Goal: Answer question/provide support: Share knowledge or assist other users

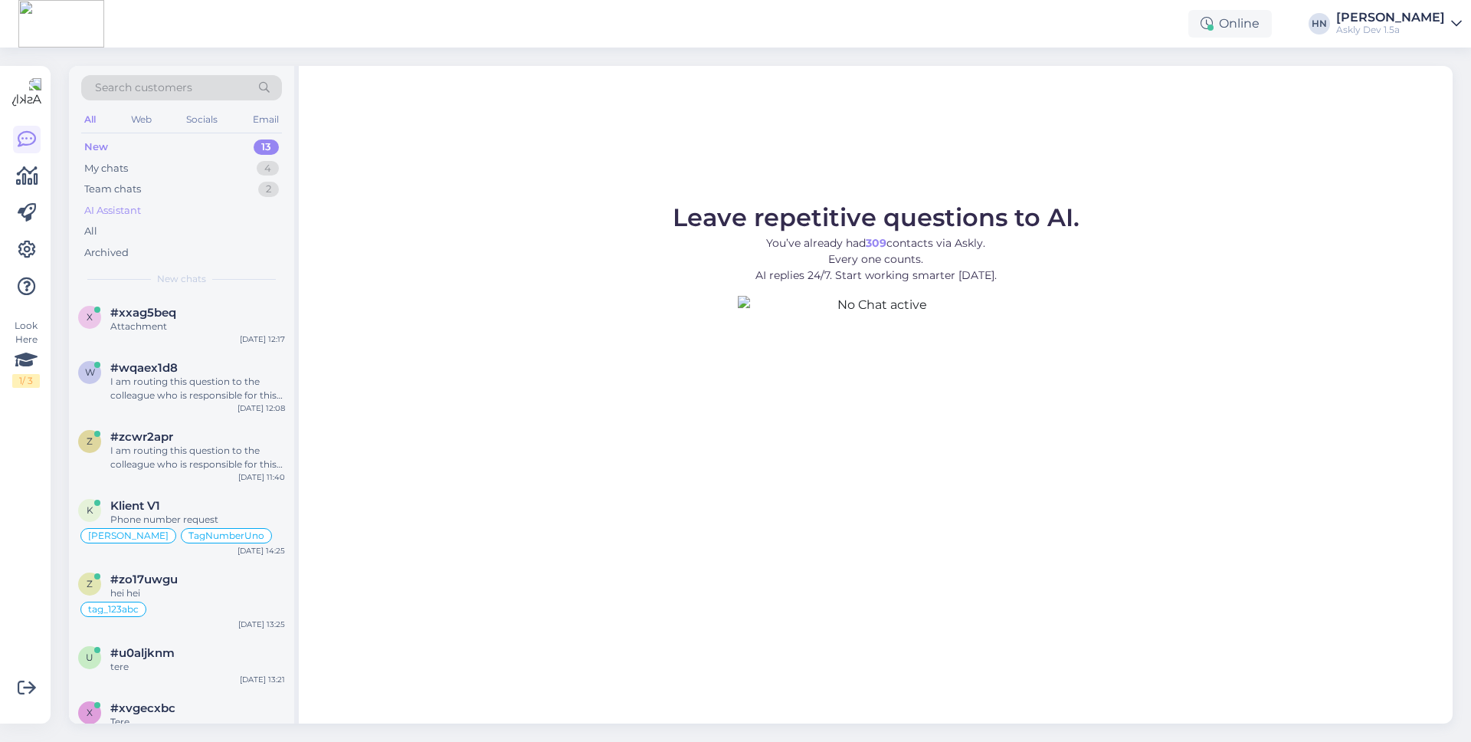
click at [184, 215] on div "AI Assistant" at bounding box center [181, 210] width 201 height 21
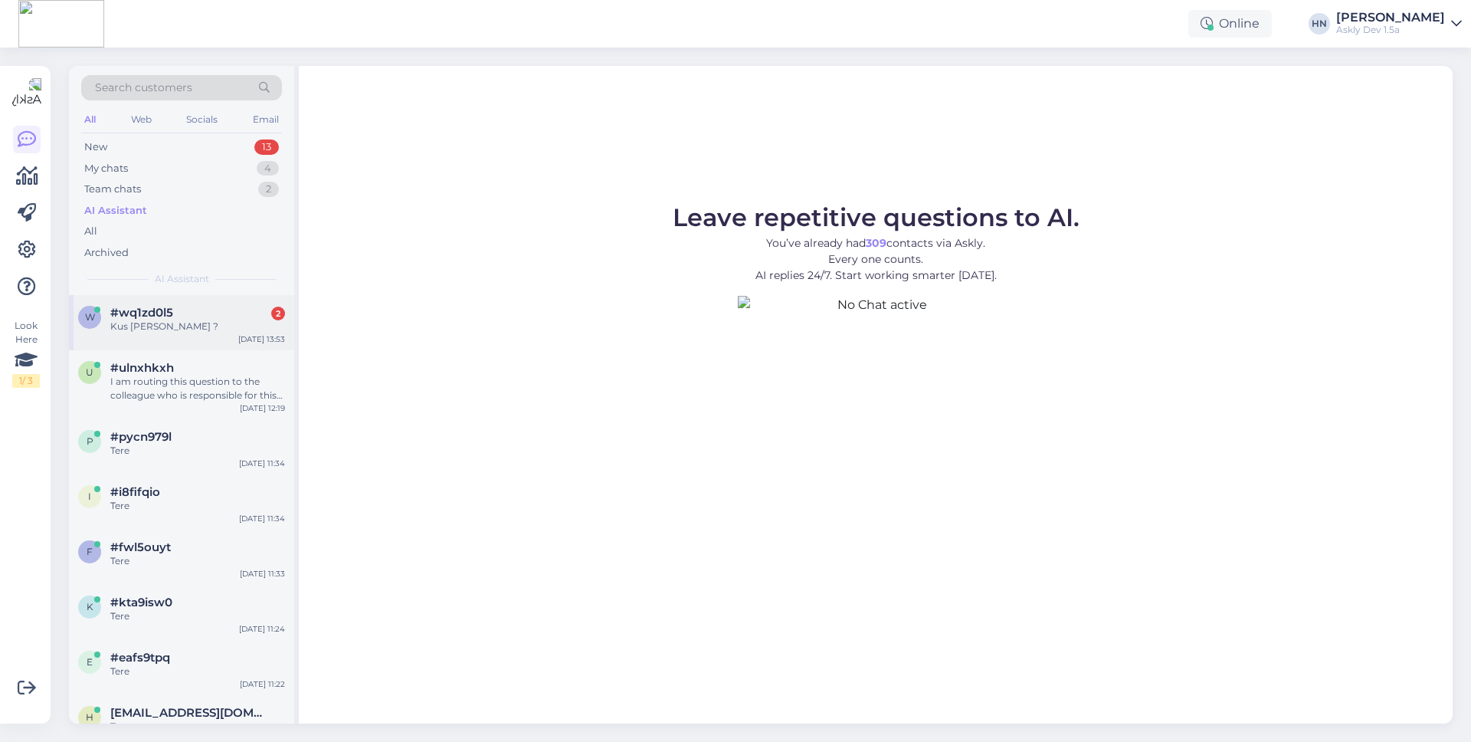
click at [201, 339] on div "w #wq1zd0l5 2 Kus [PERSON_NAME] ? [DATE] 13:53" at bounding box center [181, 322] width 225 height 55
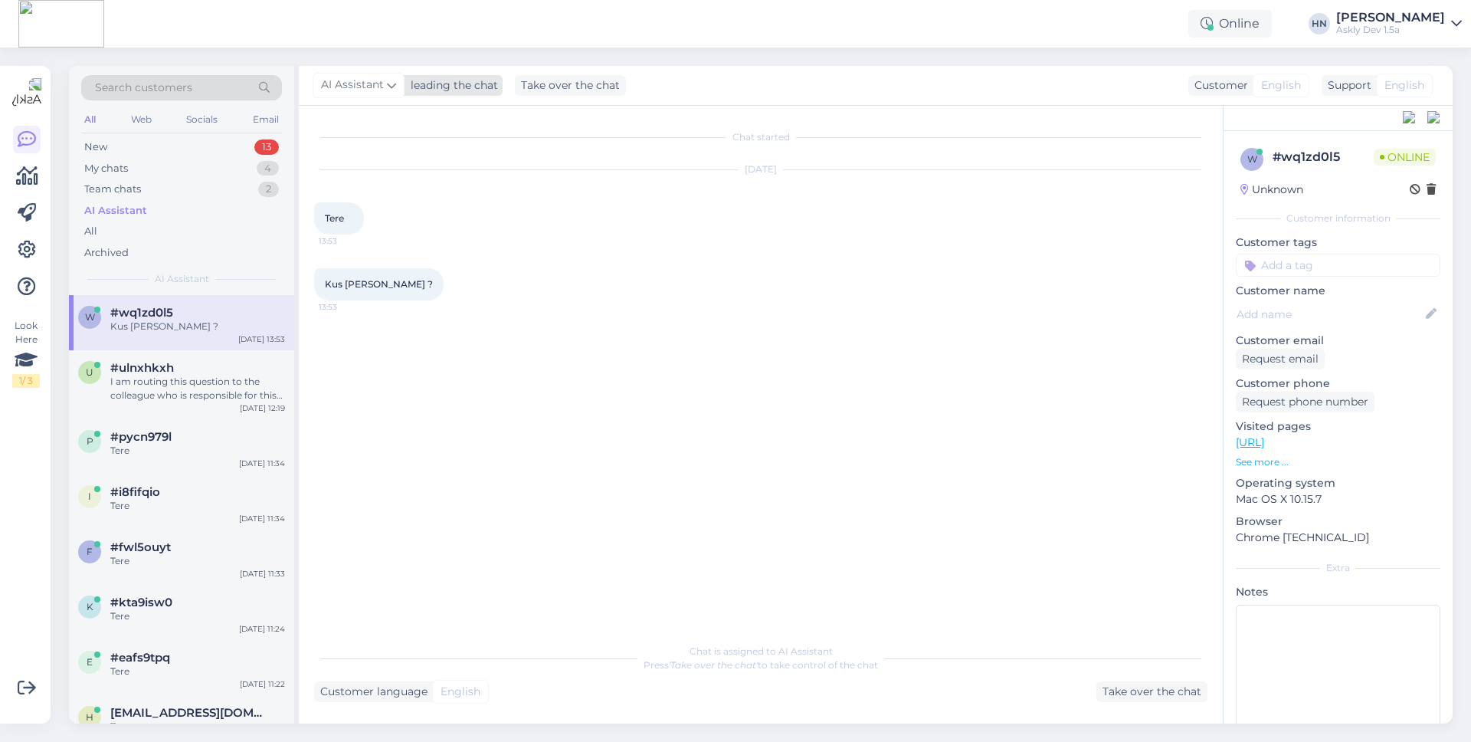
click at [437, 90] on div "leading the chat" at bounding box center [451, 85] width 93 height 16
click at [442, 84] on div "leading the chat" at bounding box center [451, 85] width 93 height 16
click at [575, 92] on div "Take over the chat" at bounding box center [570, 85] width 111 height 21
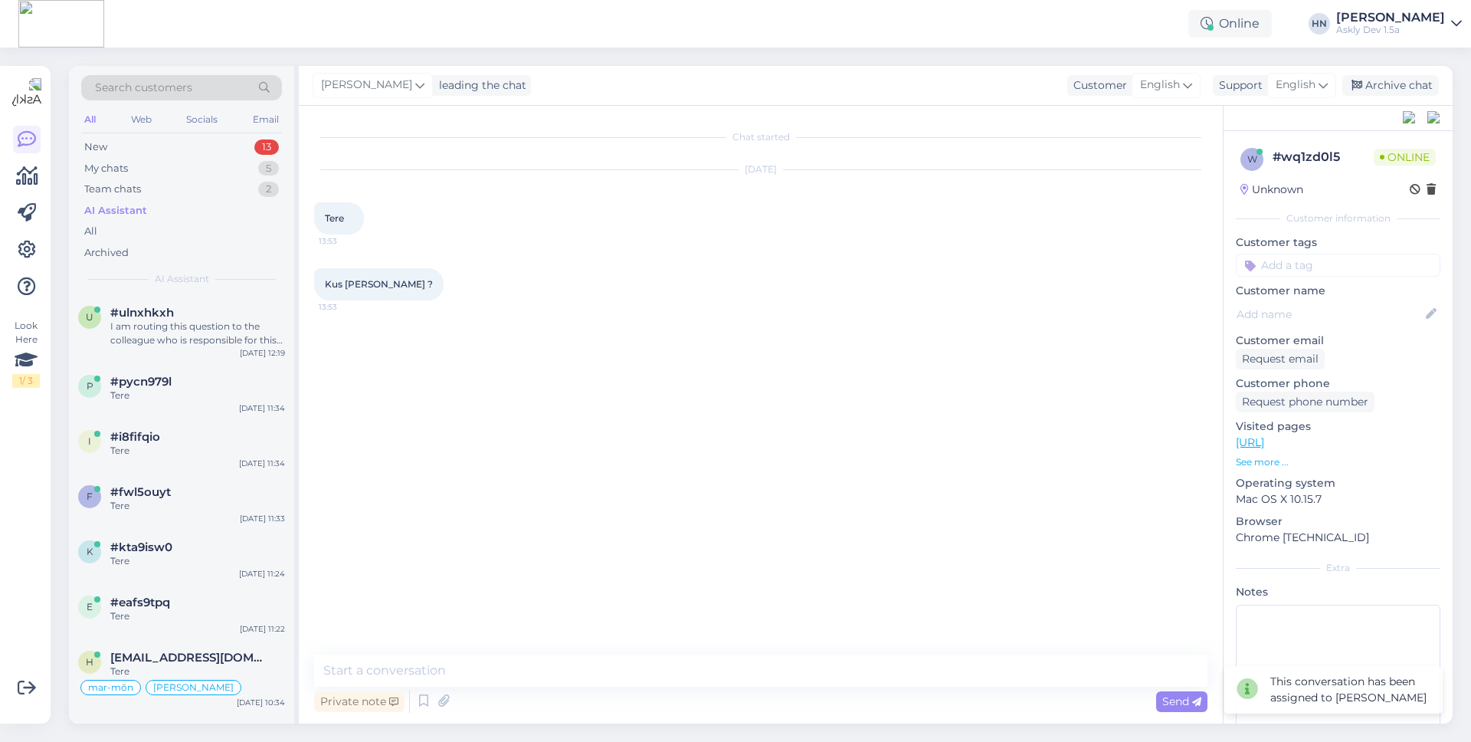
click at [12, 243] on div "Look Here 1 / 3" at bounding box center [26, 394] width 29 height 633
click at [20, 245] on icon at bounding box center [27, 250] width 18 height 18
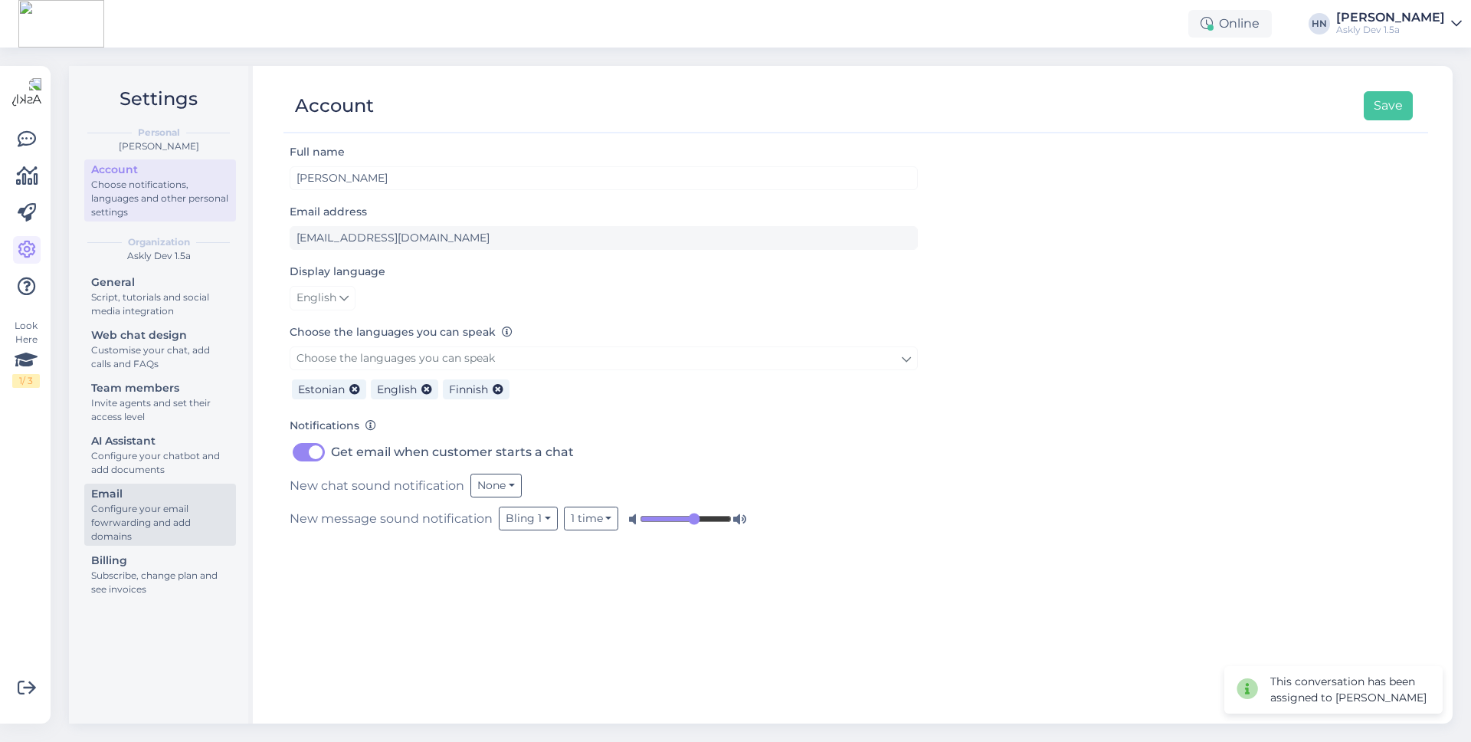
click at [182, 526] on div "Configure your email fowrwarding and add domains" at bounding box center [160, 522] width 138 height 41
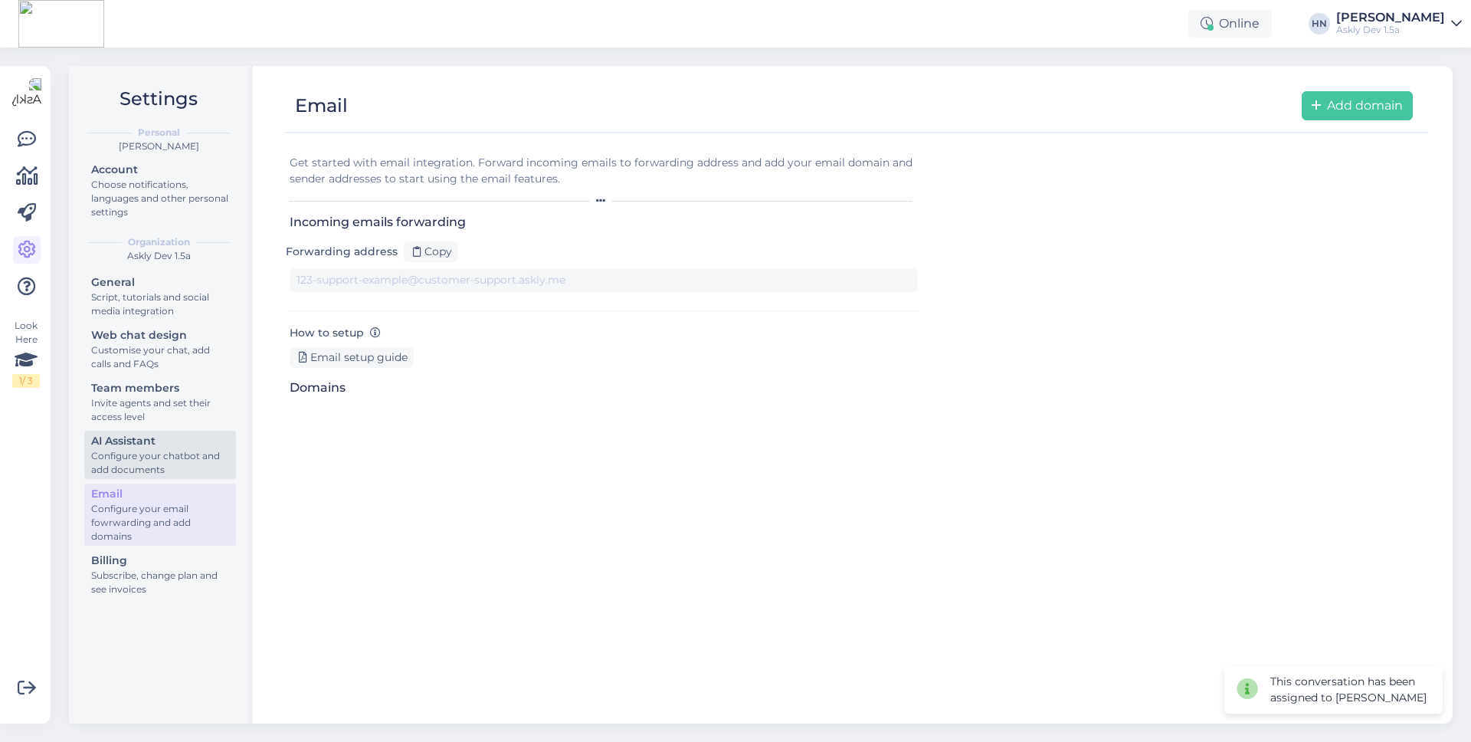
type input "[DOMAIN_NAME][EMAIL_ADDRESS][DOMAIN_NAME]"
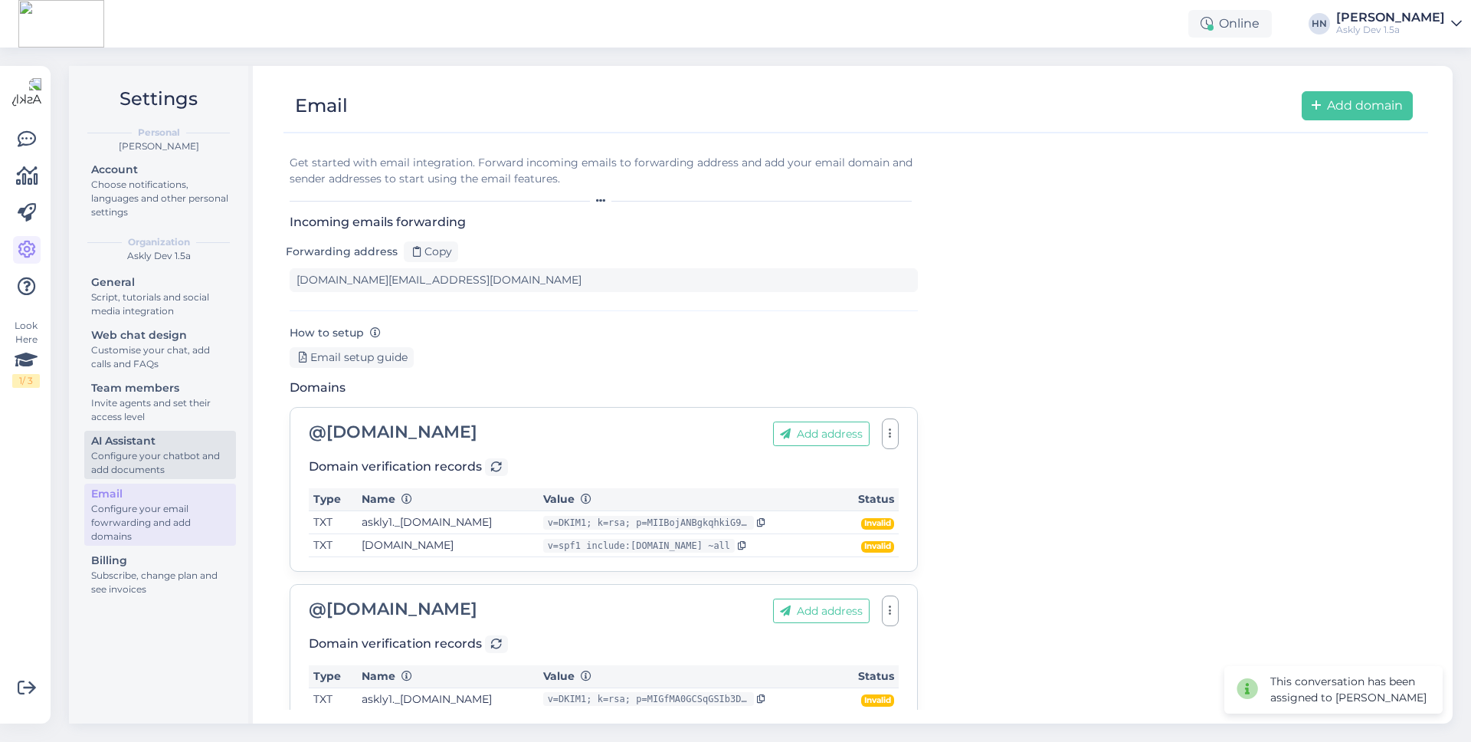
click at [182, 461] on div "Configure your chatbot and add documents" at bounding box center [160, 463] width 138 height 28
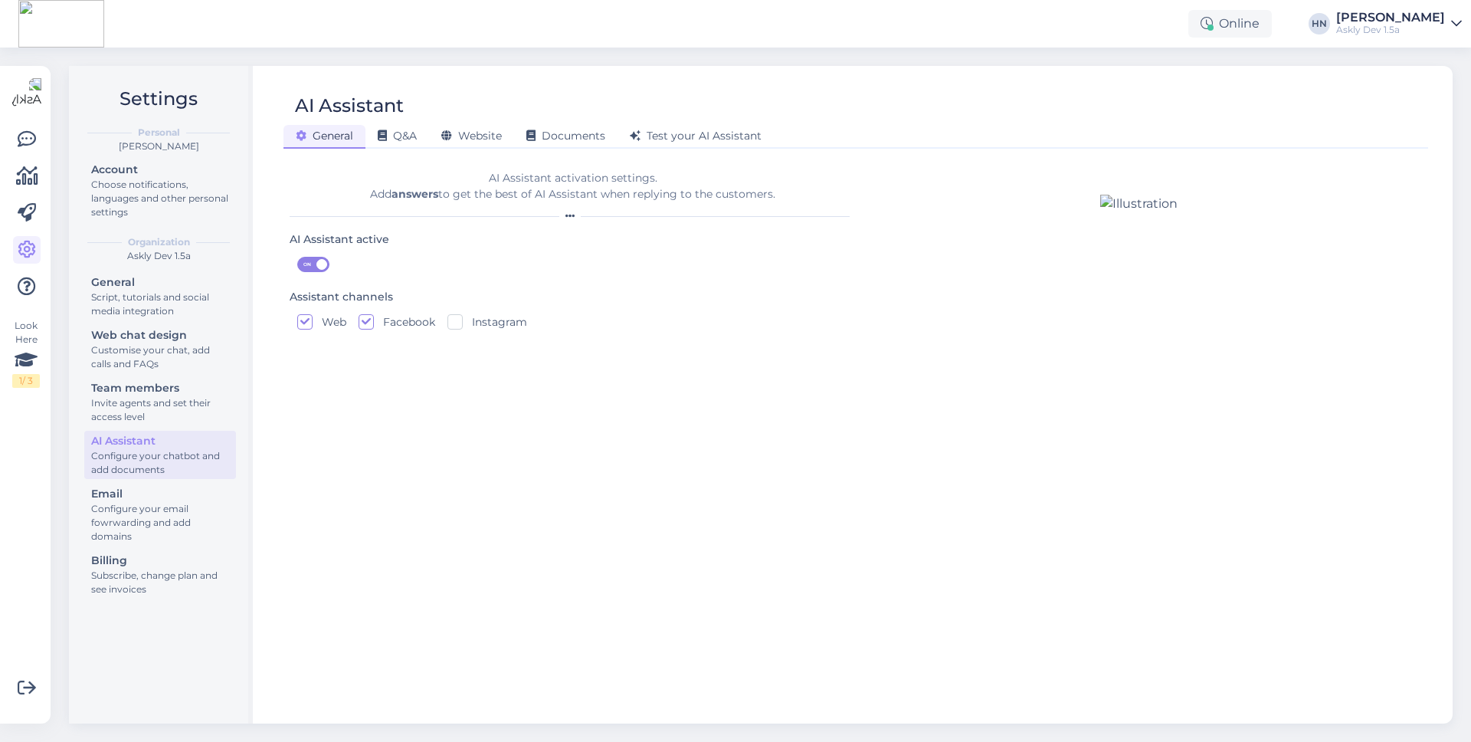
click at [295, 251] on div "AI Assistant active ON" at bounding box center [567, 255] width 554 height 50
click at [306, 253] on div "AI Assistant active ON" at bounding box center [567, 255] width 554 height 50
click at [306, 261] on span "ON" at bounding box center [307, 264] width 18 height 14
click at [297, 257] on input "ON" at bounding box center [297, 257] width 0 height 0
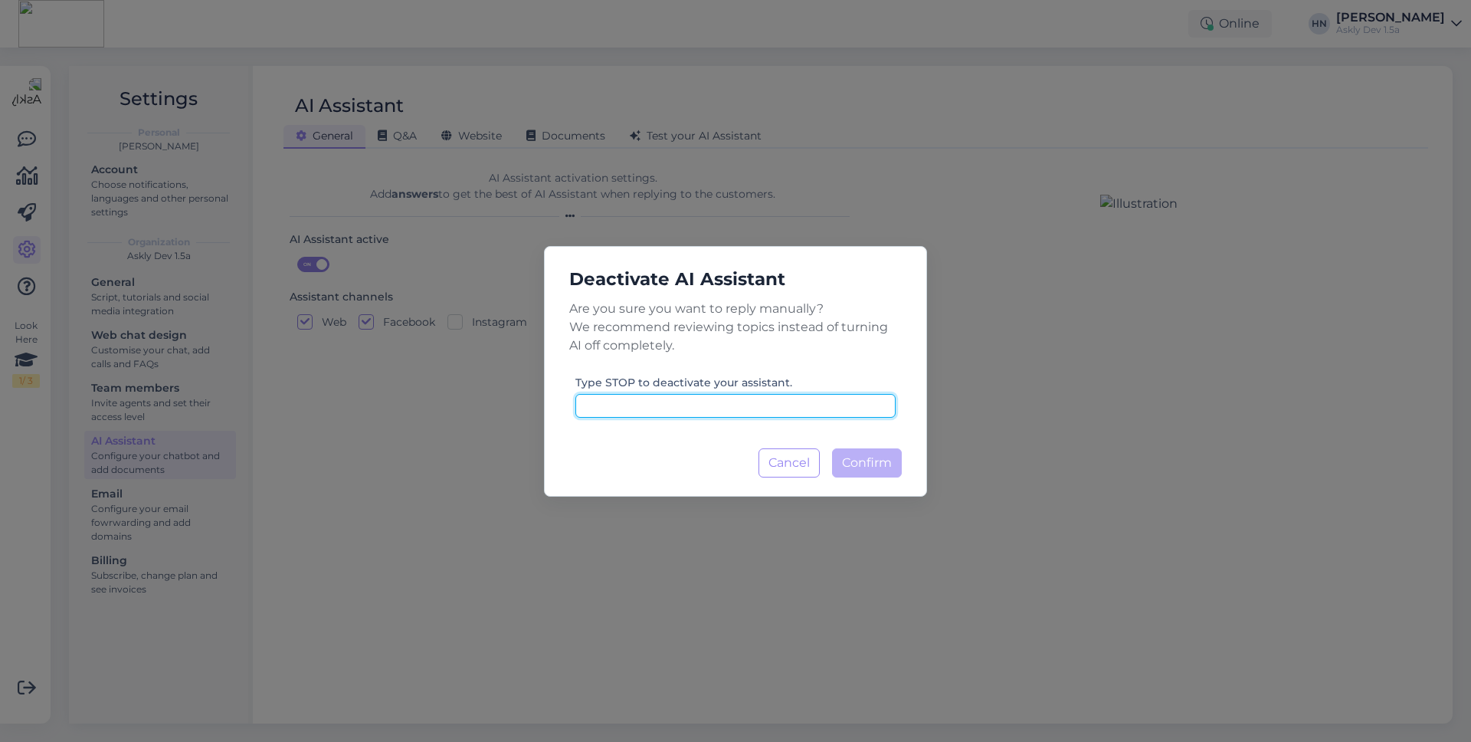
click at [804, 413] on input at bounding box center [735, 406] width 320 height 24
type input "stop"
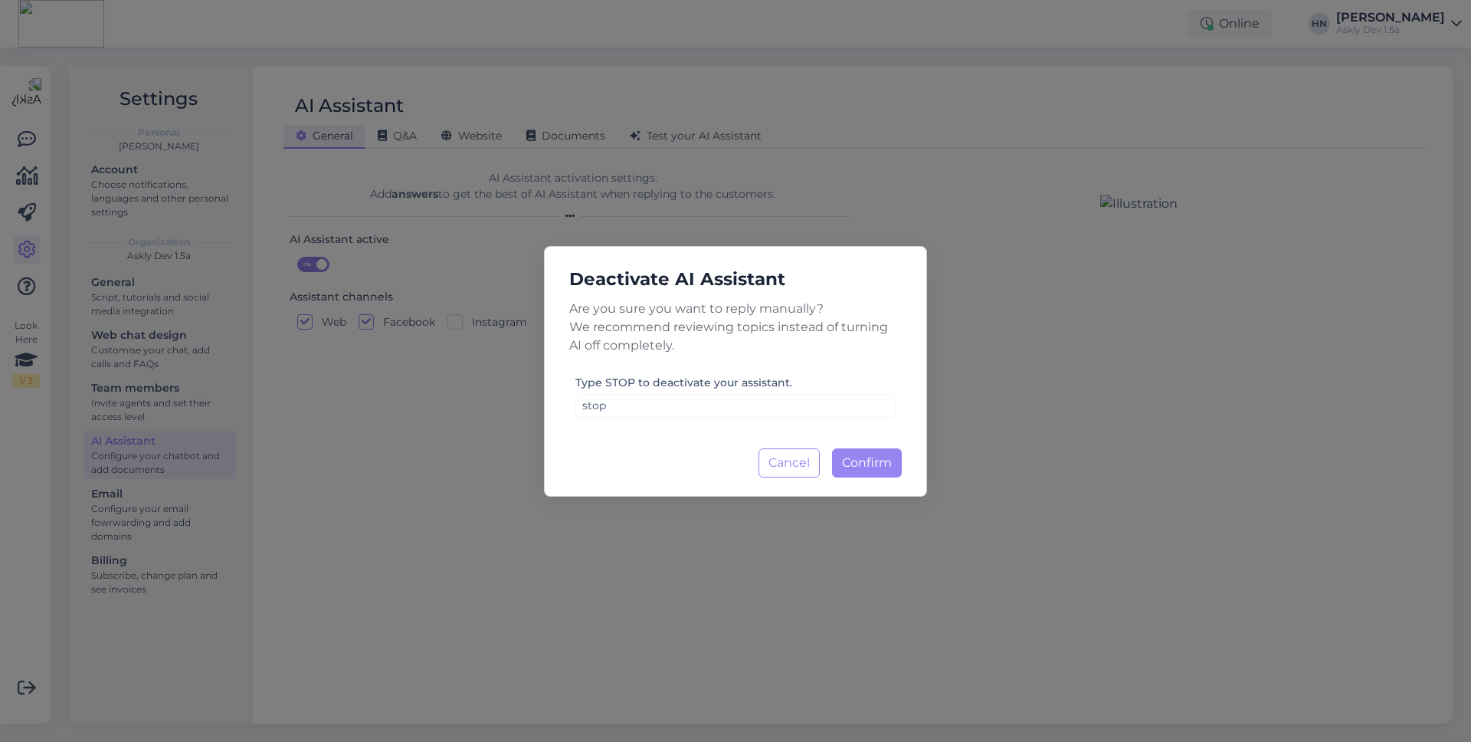
click at [853, 442] on div "Deactivate AI Assistant Are you sure you want to reply manually? We recommend r…" at bounding box center [735, 371] width 383 height 251
click at [853, 453] on button "Confirm Loading..." at bounding box center [867, 462] width 70 height 29
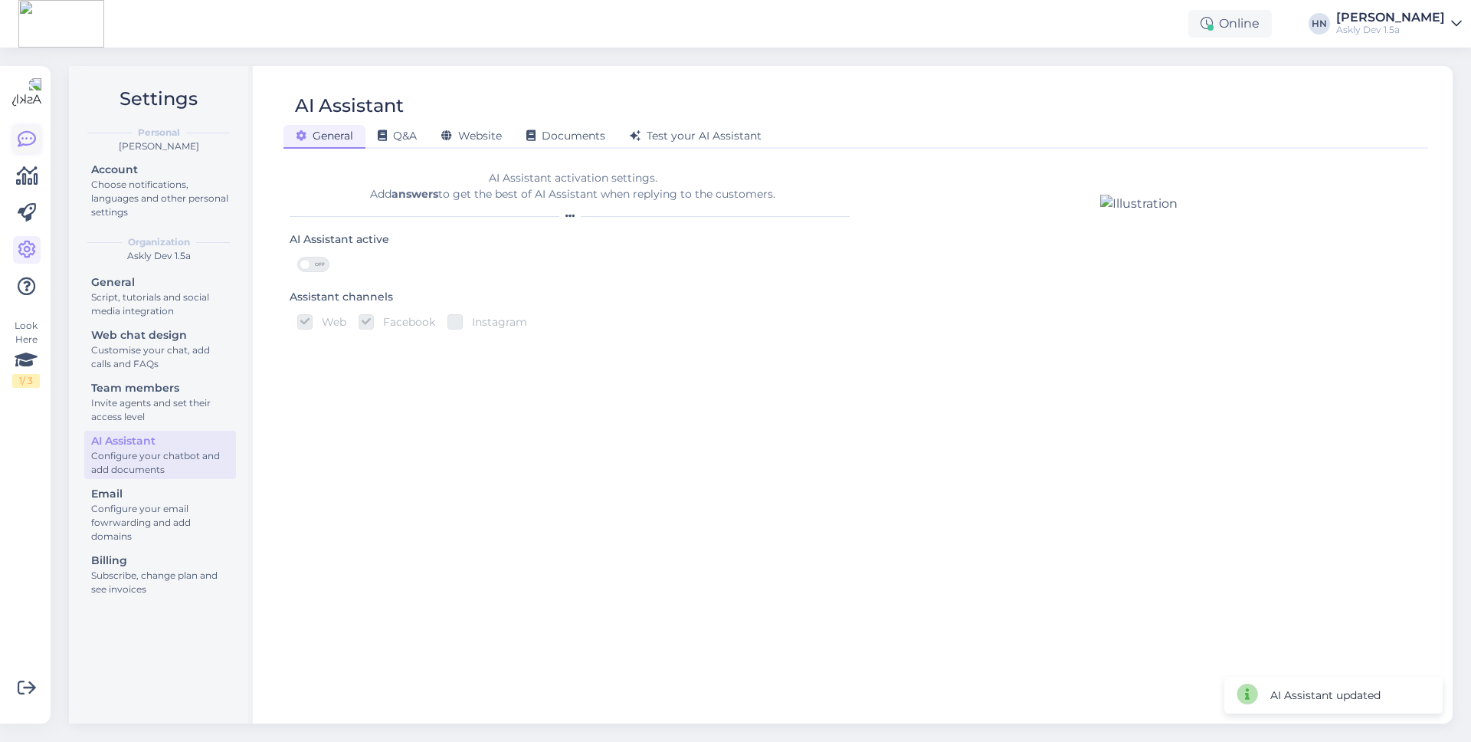
click at [35, 145] on icon at bounding box center [27, 139] width 18 height 18
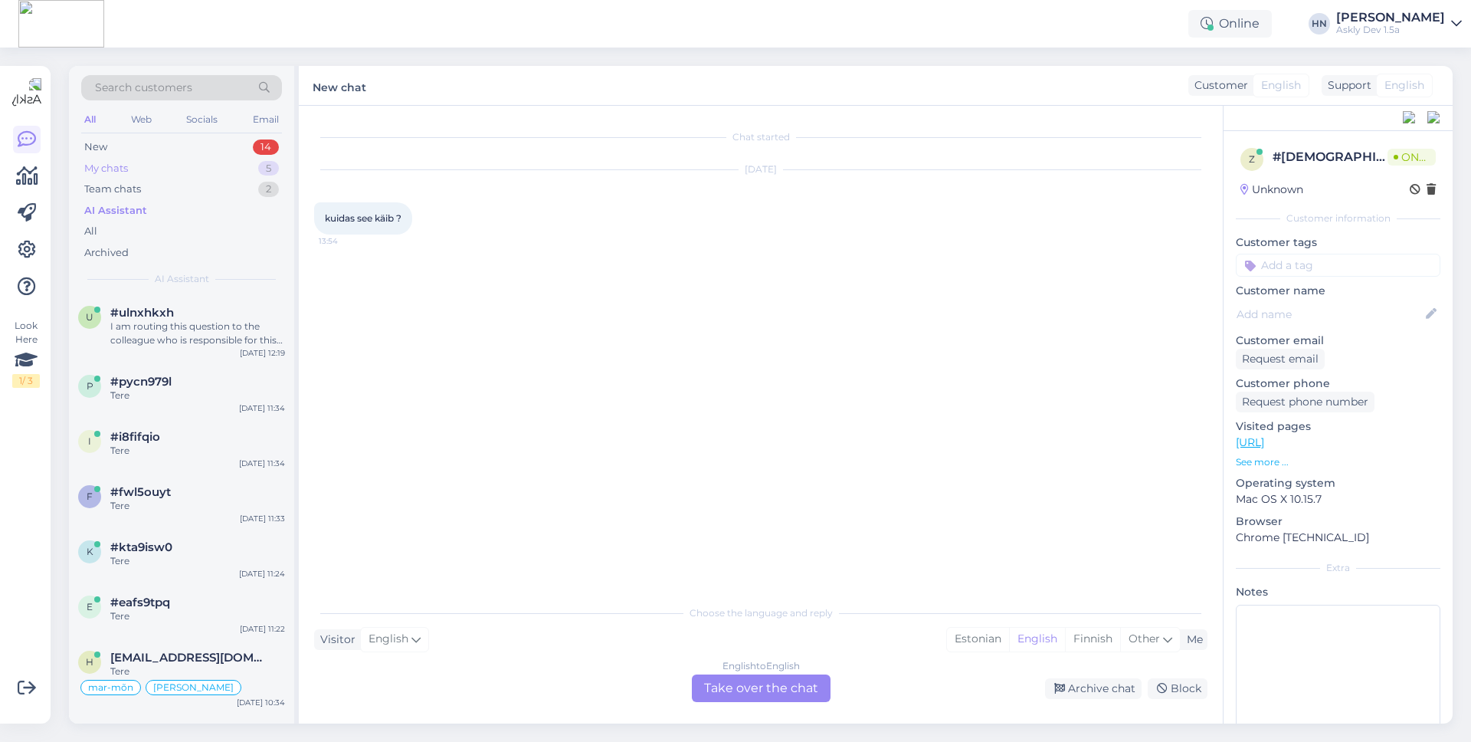
click at [190, 164] on div "My chats 5" at bounding box center [181, 168] width 201 height 21
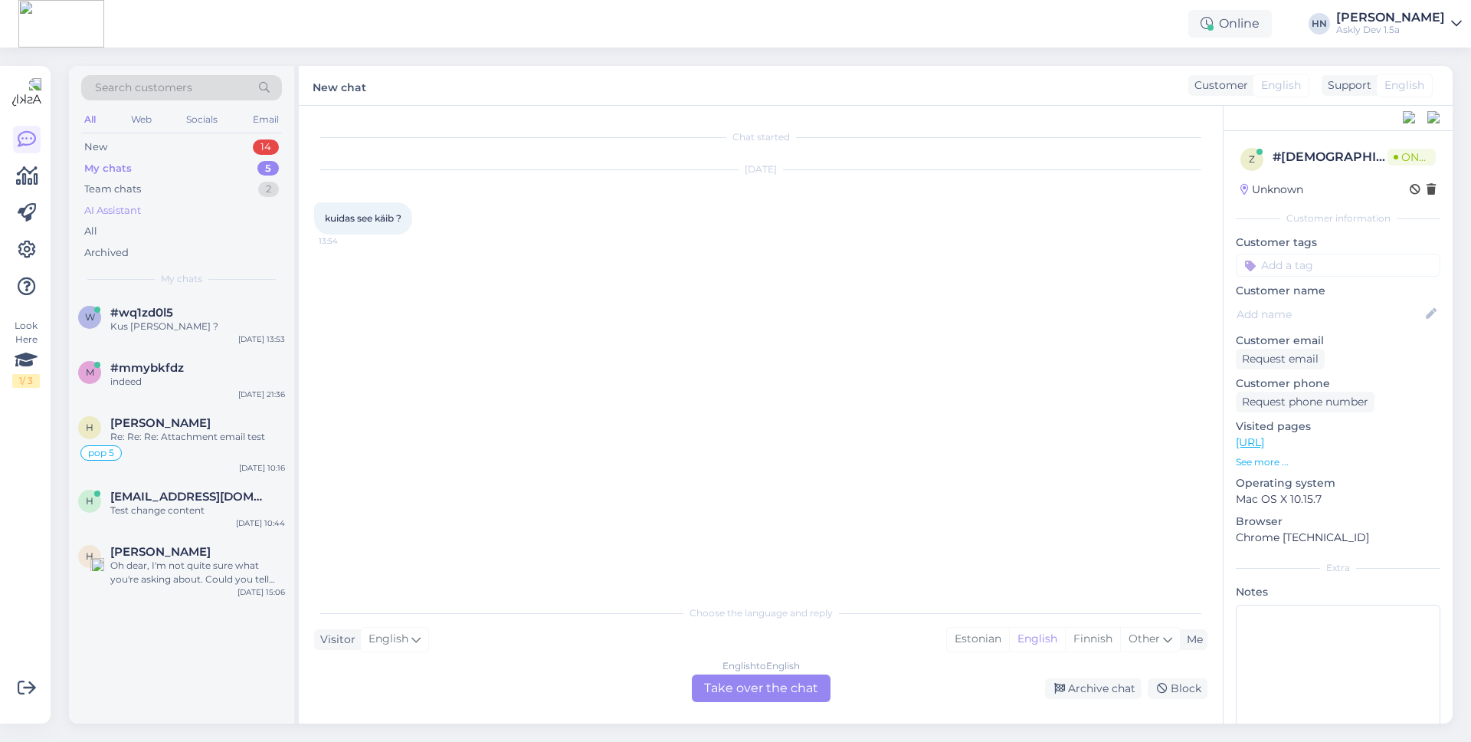
click at [148, 207] on div "AI Assistant" at bounding box center [181, 210] width 201 height 21
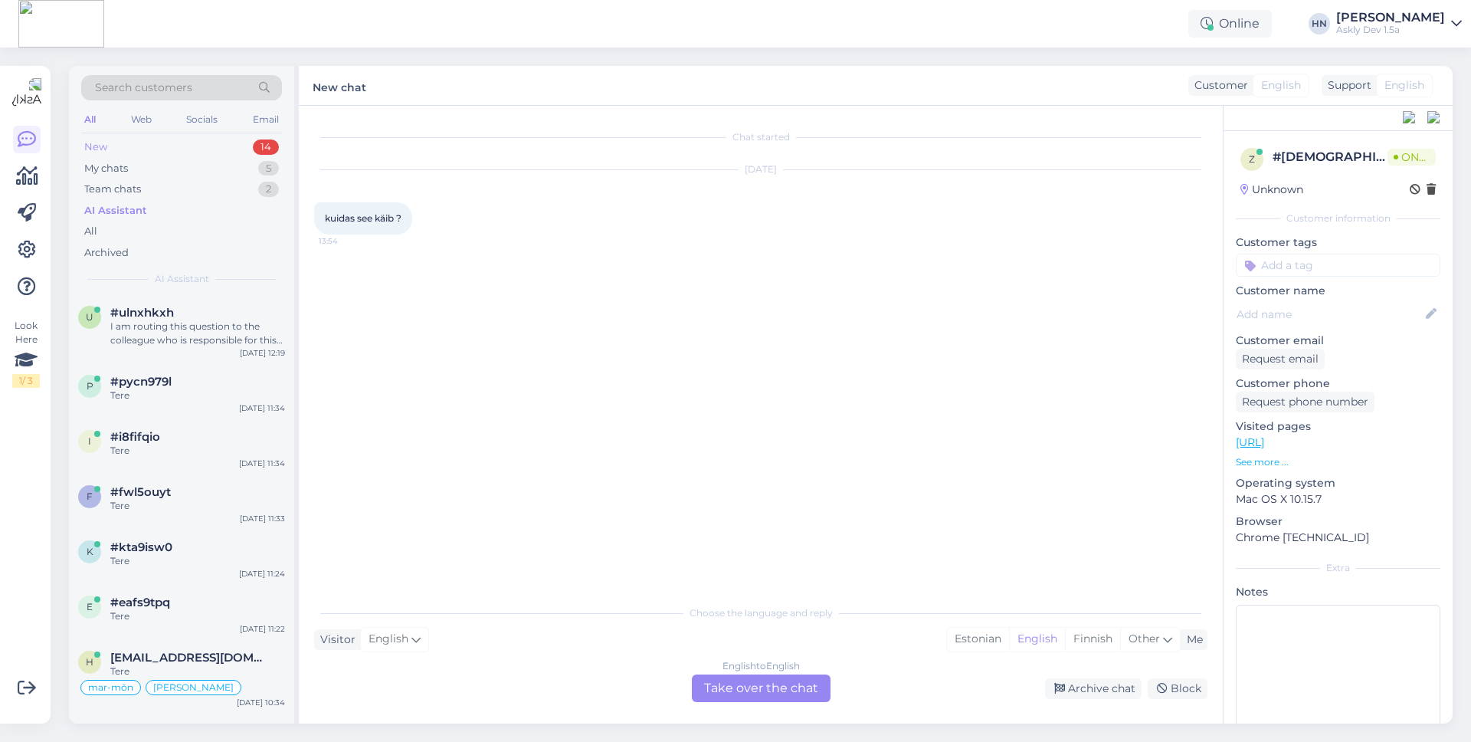
click at [124, 151] on div "New 14" at bounding box center [181, 146] width 201 height 21
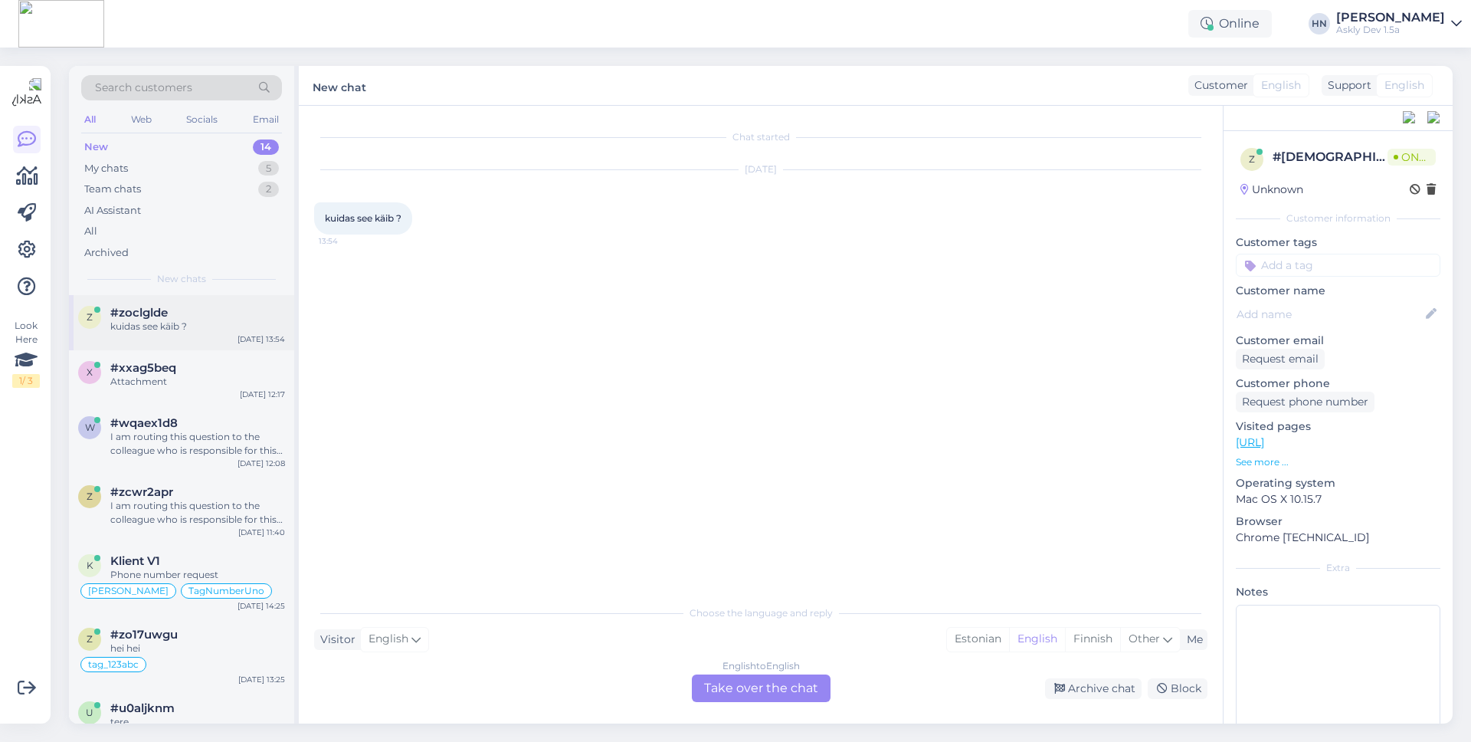
click at [158, 306] on span "#zoclglde" at bounding box center [138, 313] width 57 height 14
click at [156, 390] on div "x #xxag5beq Attachment [DATE] 12:17" at bounding box center [181, 377] width 225 height 55
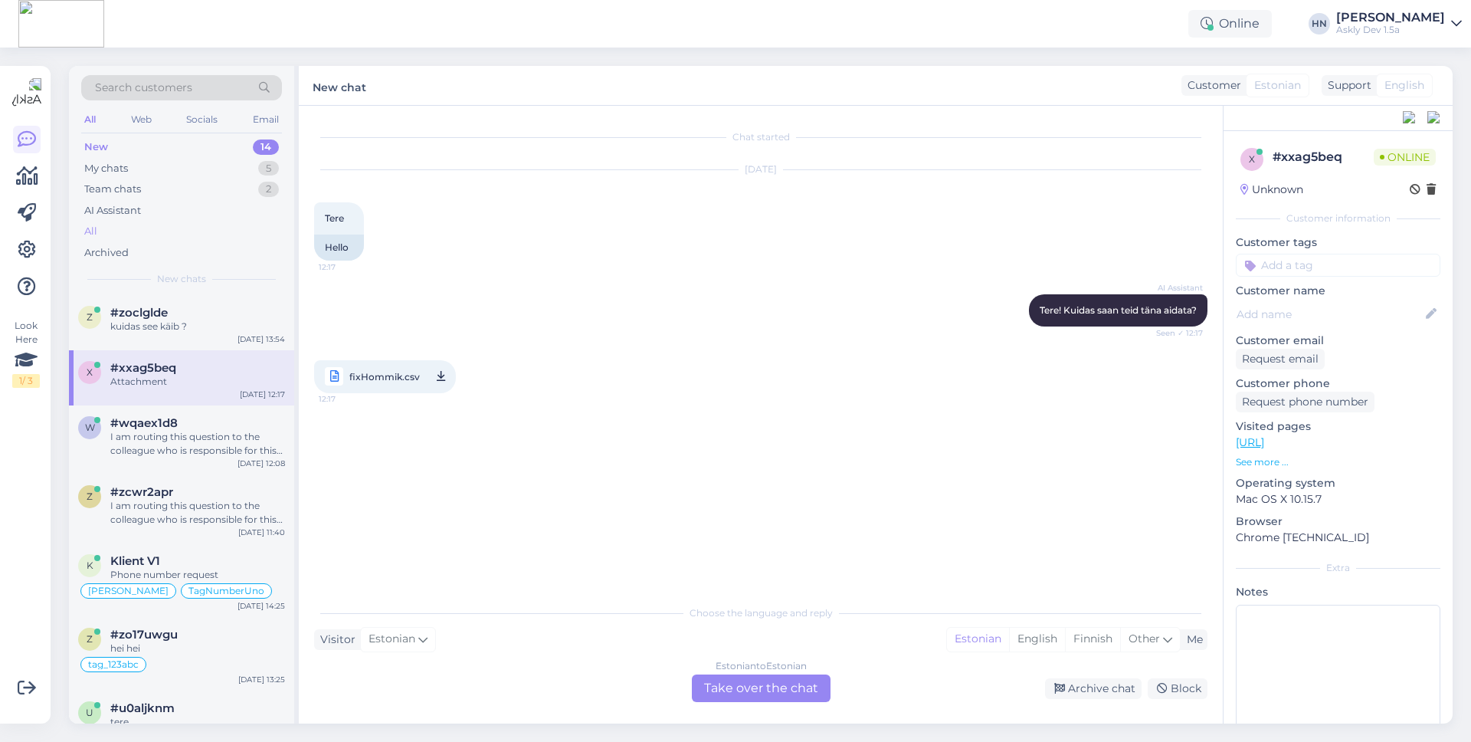
click at [185, 234] on div "All" at bounding box center [181, 231] width 201 height 21
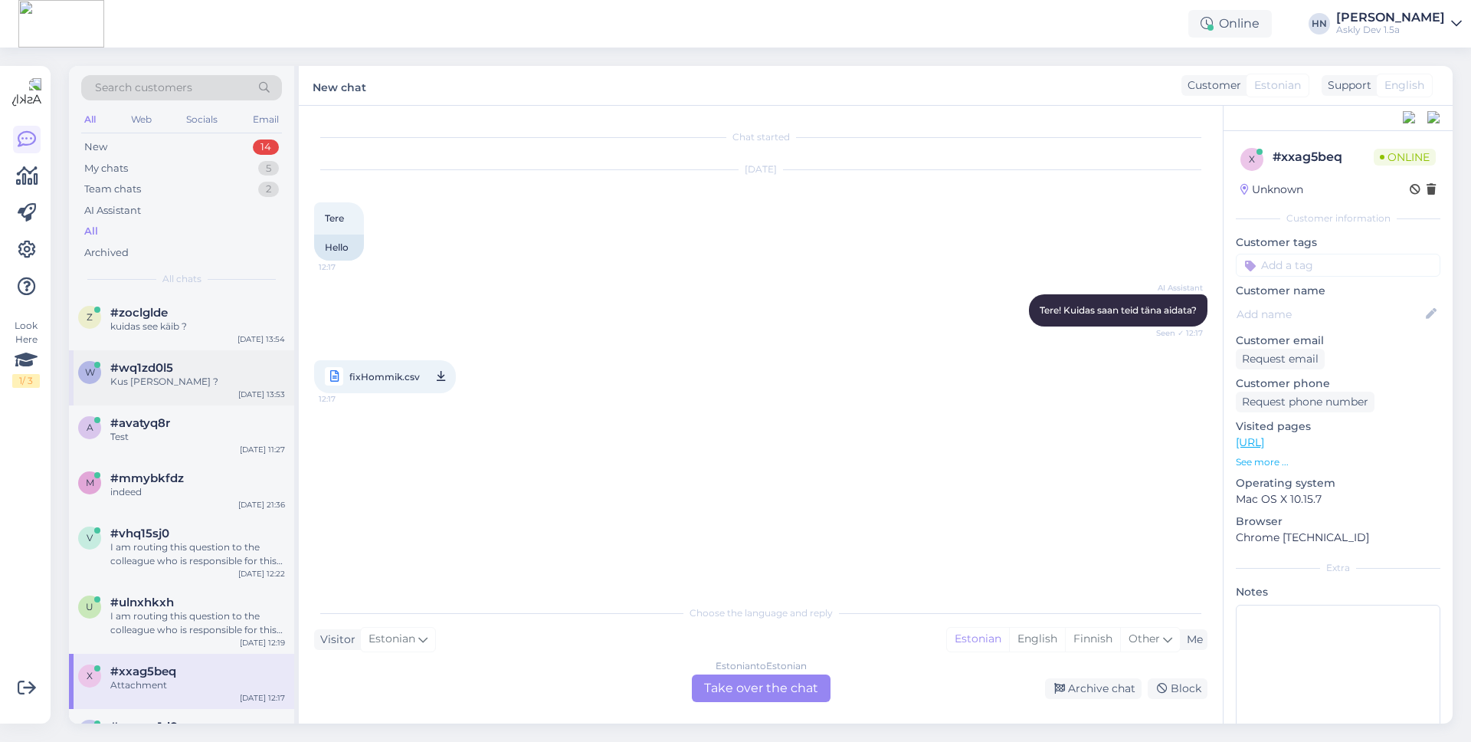
click at [170, 363] on span "#wq1zd0l5" at bounding box center [141, 368] width 63 height 14
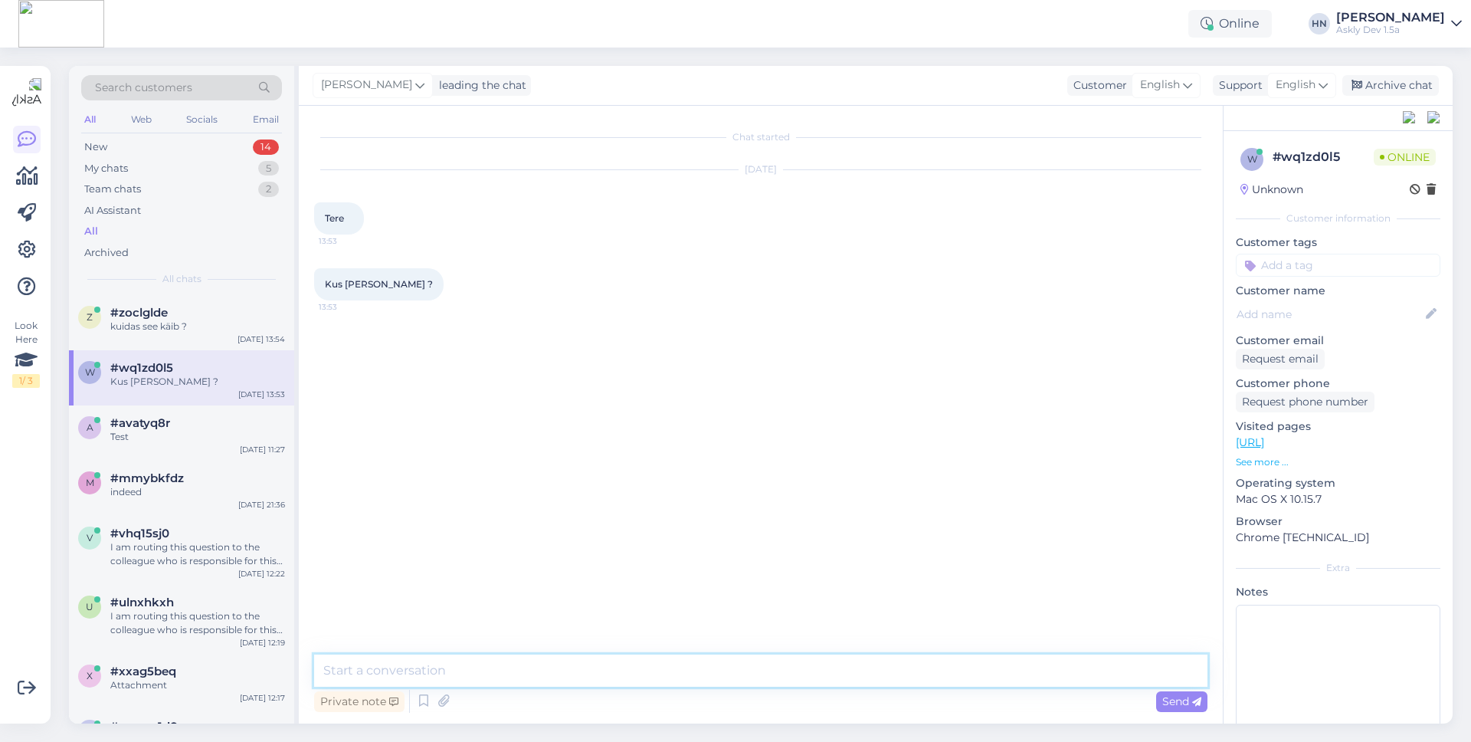
click at [416, 661] on textarea at bounding box center [760, 670] width 893 height 32
type textarea "Me ei teagi"
click at [1387, 85] on div "Archive chat" at bounding box center [1390, 85] width 97 height 21
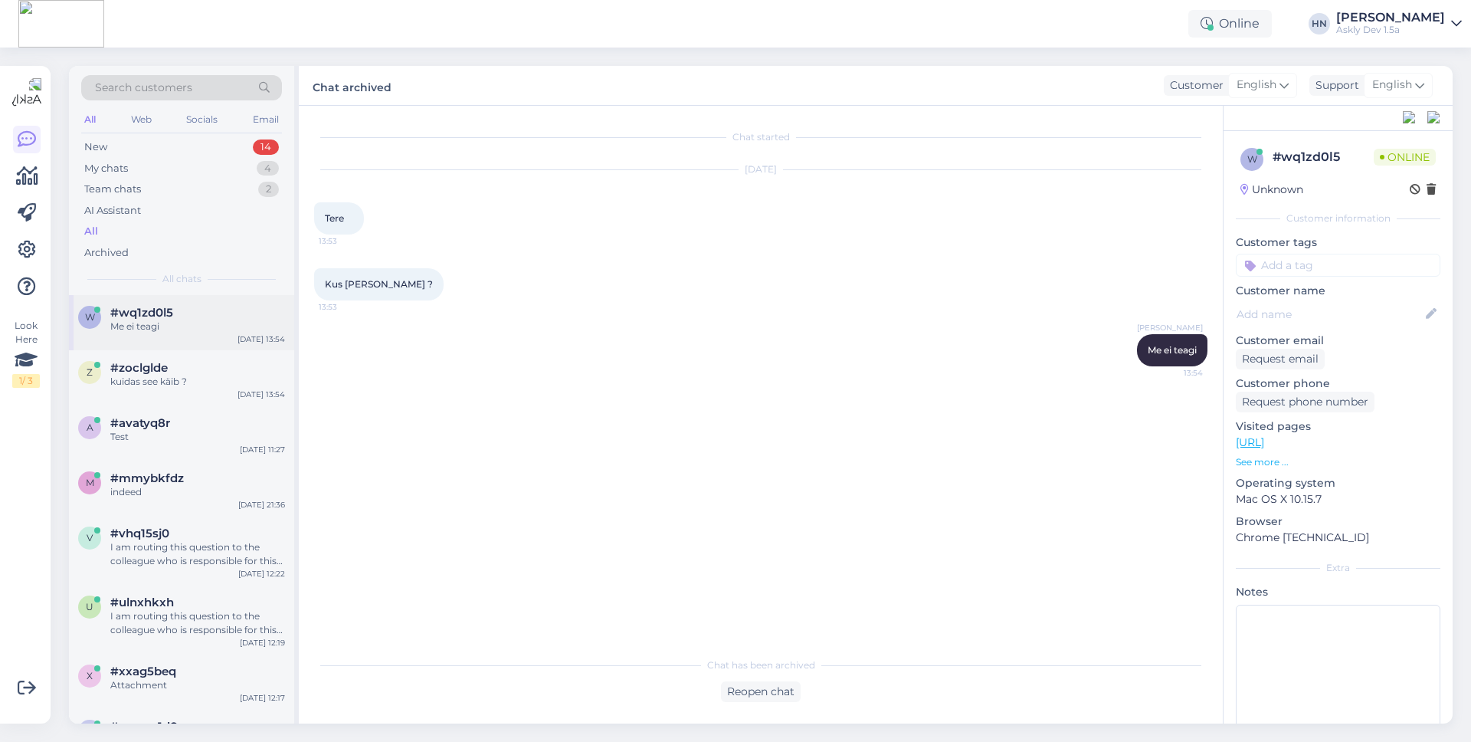
click at [161, 309] on span "#wq1zd0l5" at bounding box center [141, 313] width 63 height 14
click at [213, 208] on div "AI Assistant" at bounding box center [181, 210] width 201 height 21
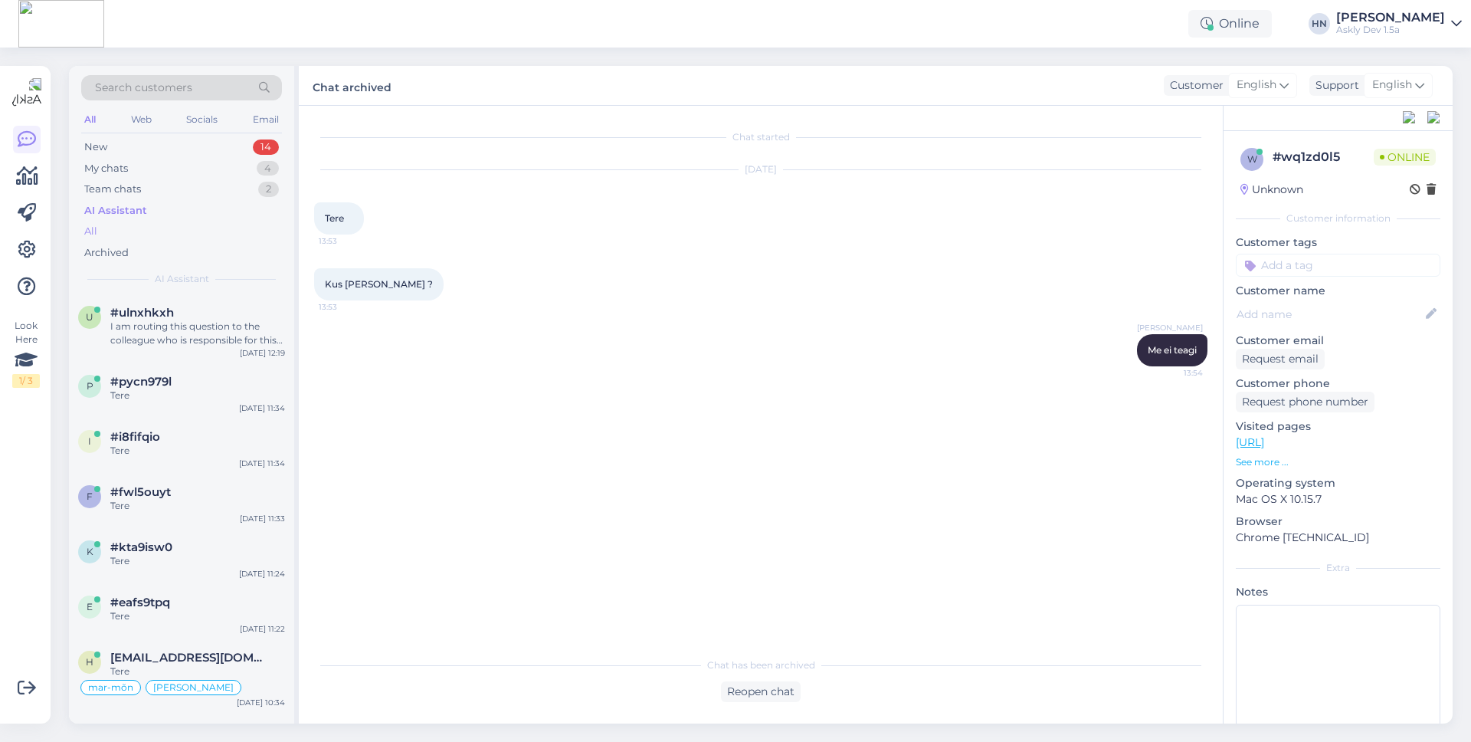
click at [203, 231] on div "All" at bounding box center [181, 231] width 201 height 21
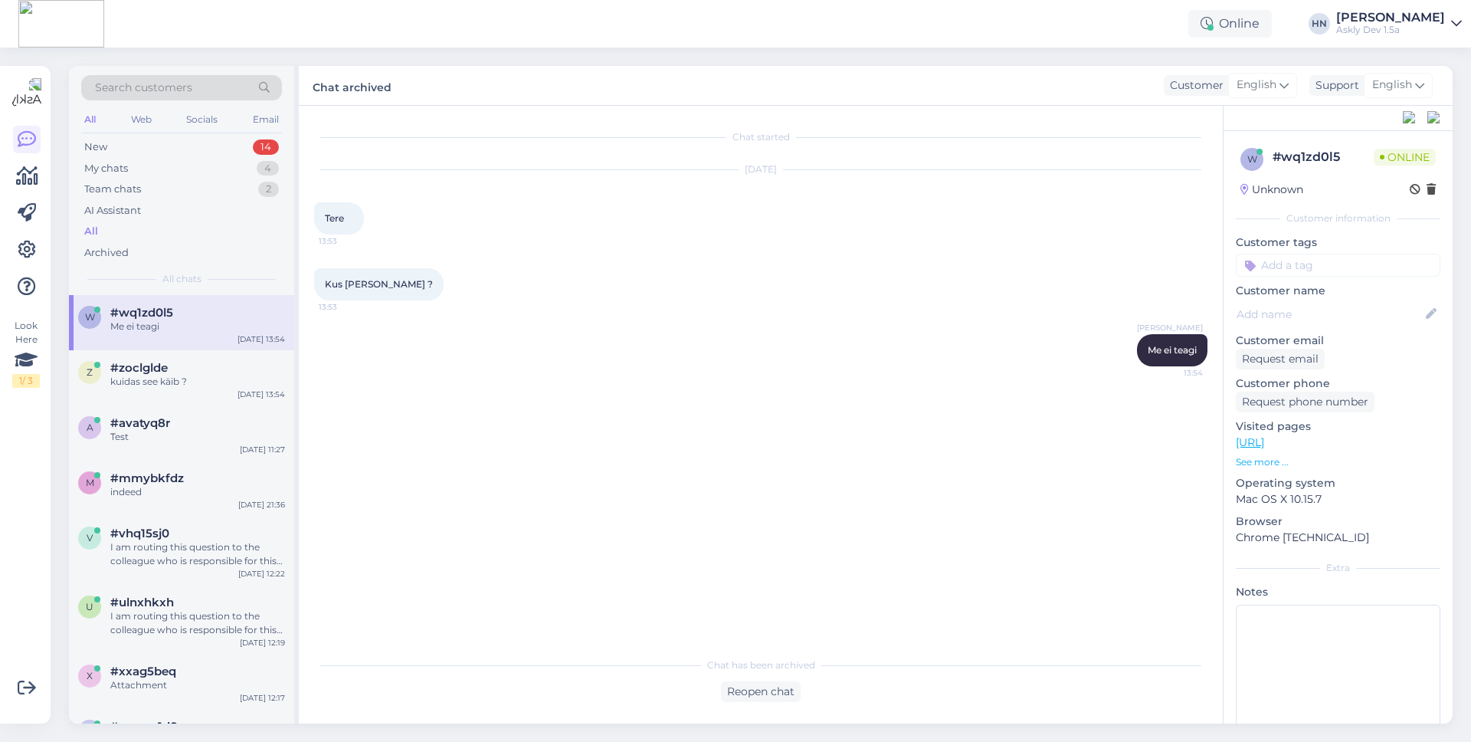
click at [205, 302] on div "w #wq1zd0l5 Me ei teagi [DATE] 13:54" at bounding box center [181, 322] width 225 height 55
click at [209, 152] on div "New 14" at bounding box center [181, 146] width 201 height 21
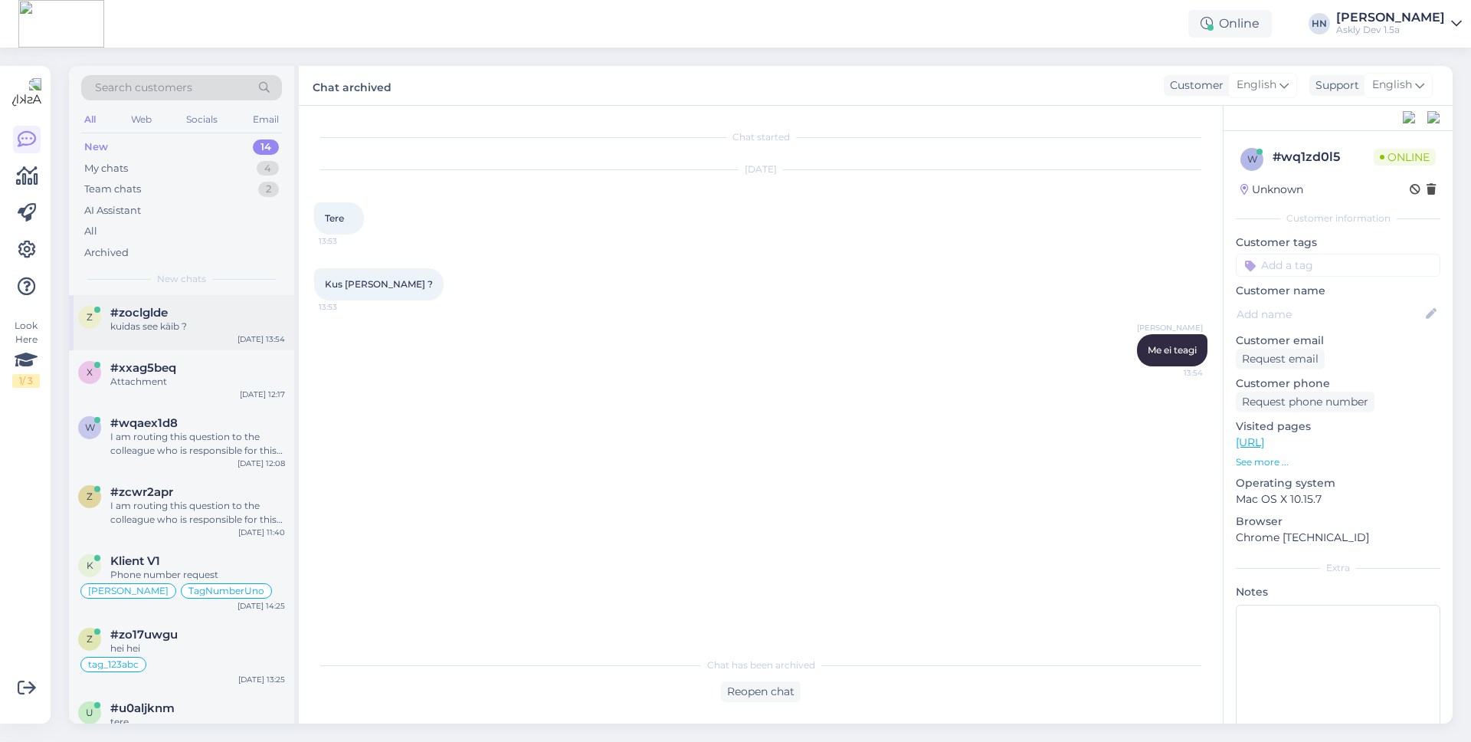
click at [191, 314] on div "#zoclglde" at bounding box center [197, 313] width 175 height 14
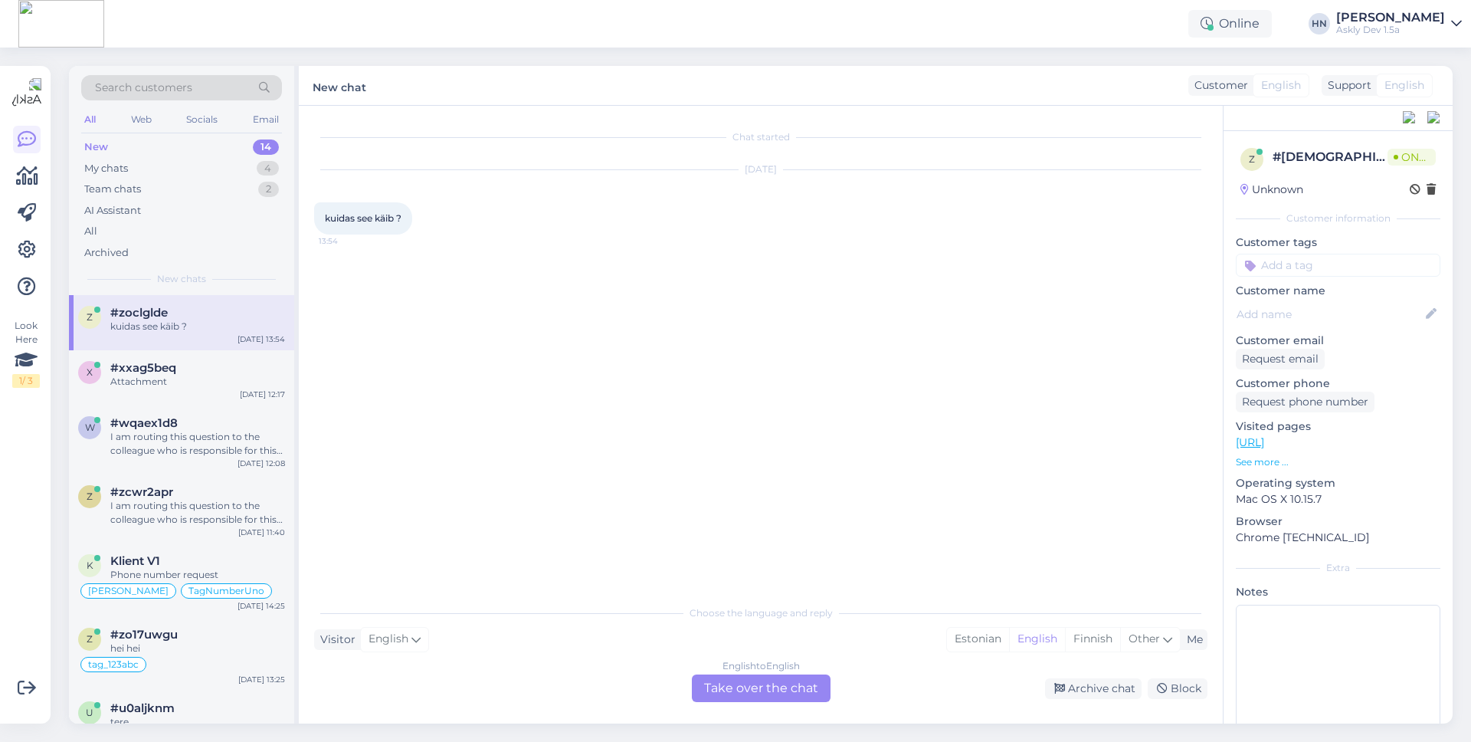
click at [718, 694] on div "English to English Take over the chat" at bounding box center [761, 688] width 139 height 28
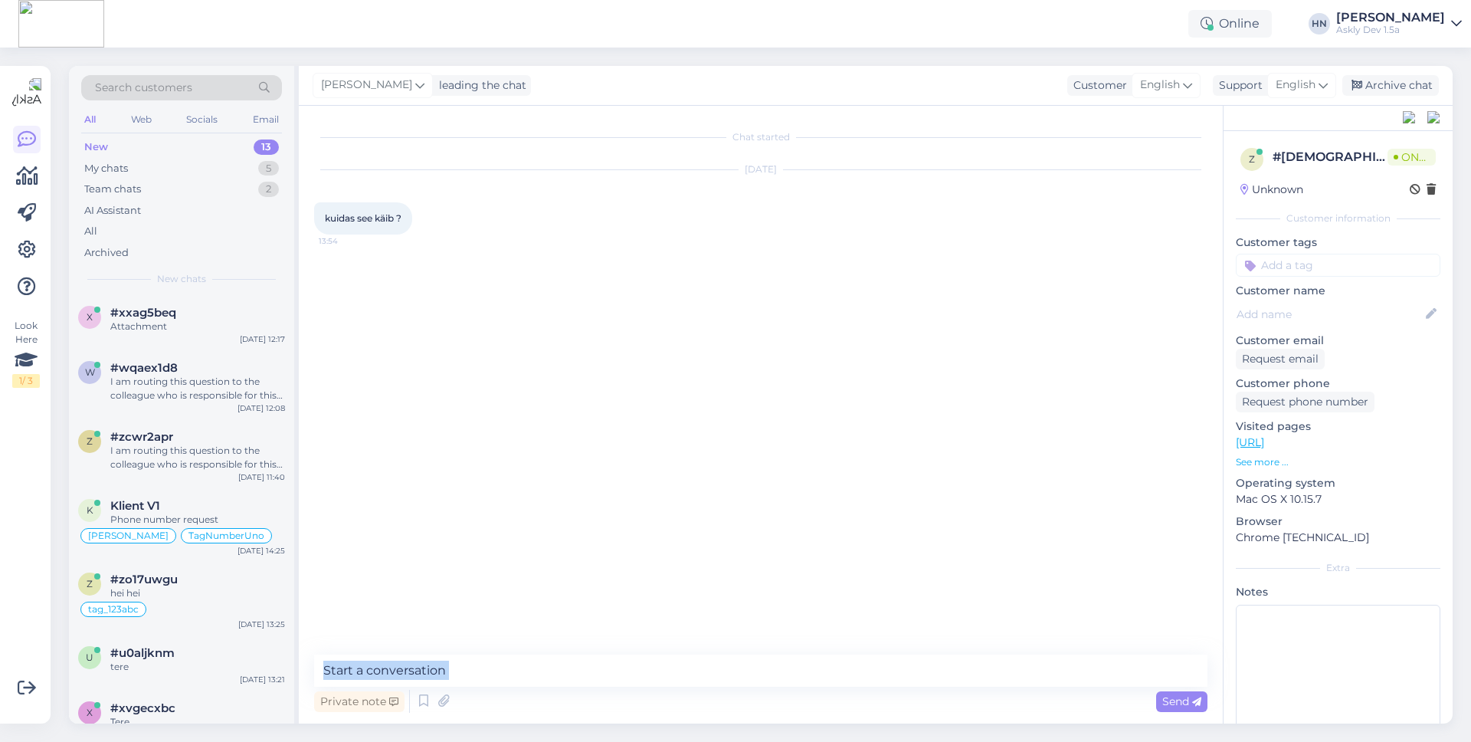
click at [718, 694] on div "Private note Send" at bounding box center [760, 700] width 893 height 29
click at [725, 686] on div "Private note Send" at bounding box center [760, 700] width 893 height 29
click at [726, 671] on textarea at bounding box center [760, 670] width 893 height 32
type textarea "I"
type textarea "Uuri ise"
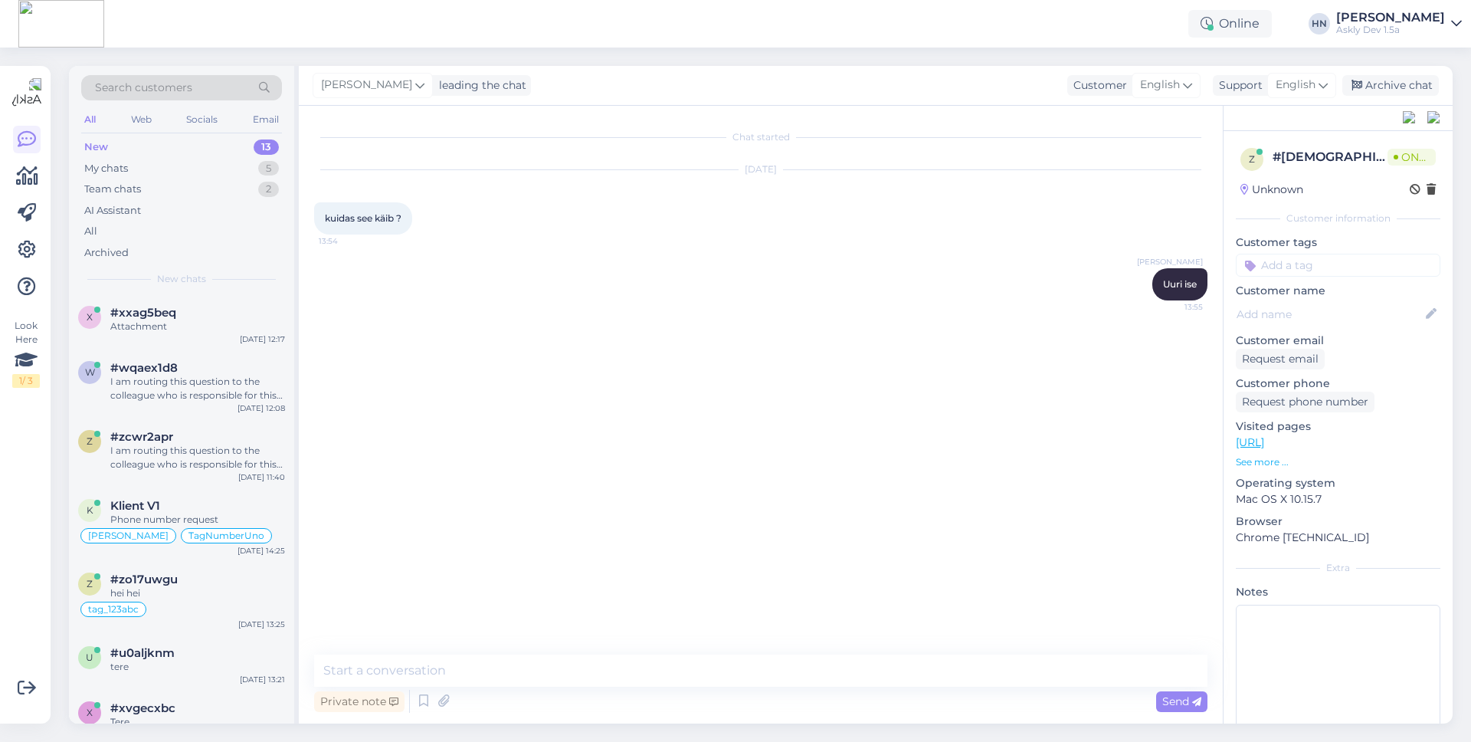
click at [1378, 102] on div "[PERSON_NAME] leading the chat Customer English Support English Archive chat" at bounding box center [876, 86] width 1154 height 40
click at [1378, 96] on div "[PERSON_NAME] leading the chat Customer English Support English Archive chat" at bounding box center [876, 86] width 1154 height 40
click at [1027, 282] on div "[PERSON_NAME] Uuri ise 13:55" at bounding box center [760, 284] width 893 height 66
click at [1359, 80] on icon at bounding box center [1356, 85] width 11 height 11
click at [243, 190] on div "Team chats 2" at bounding box center [181, 189] width 201 height 21
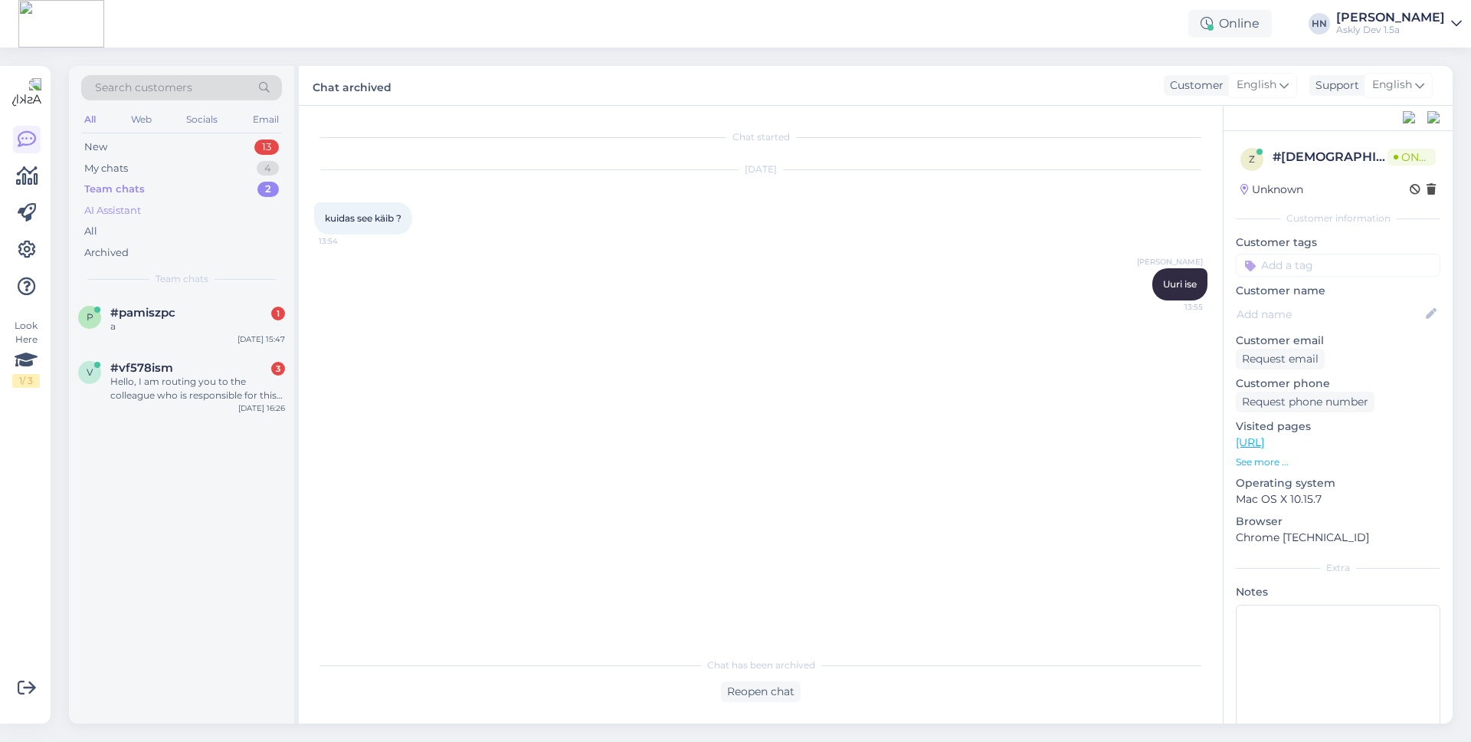
click at [214, 215] on div "AI Assistant" at bounding box center [181, 210] width 201 height 21
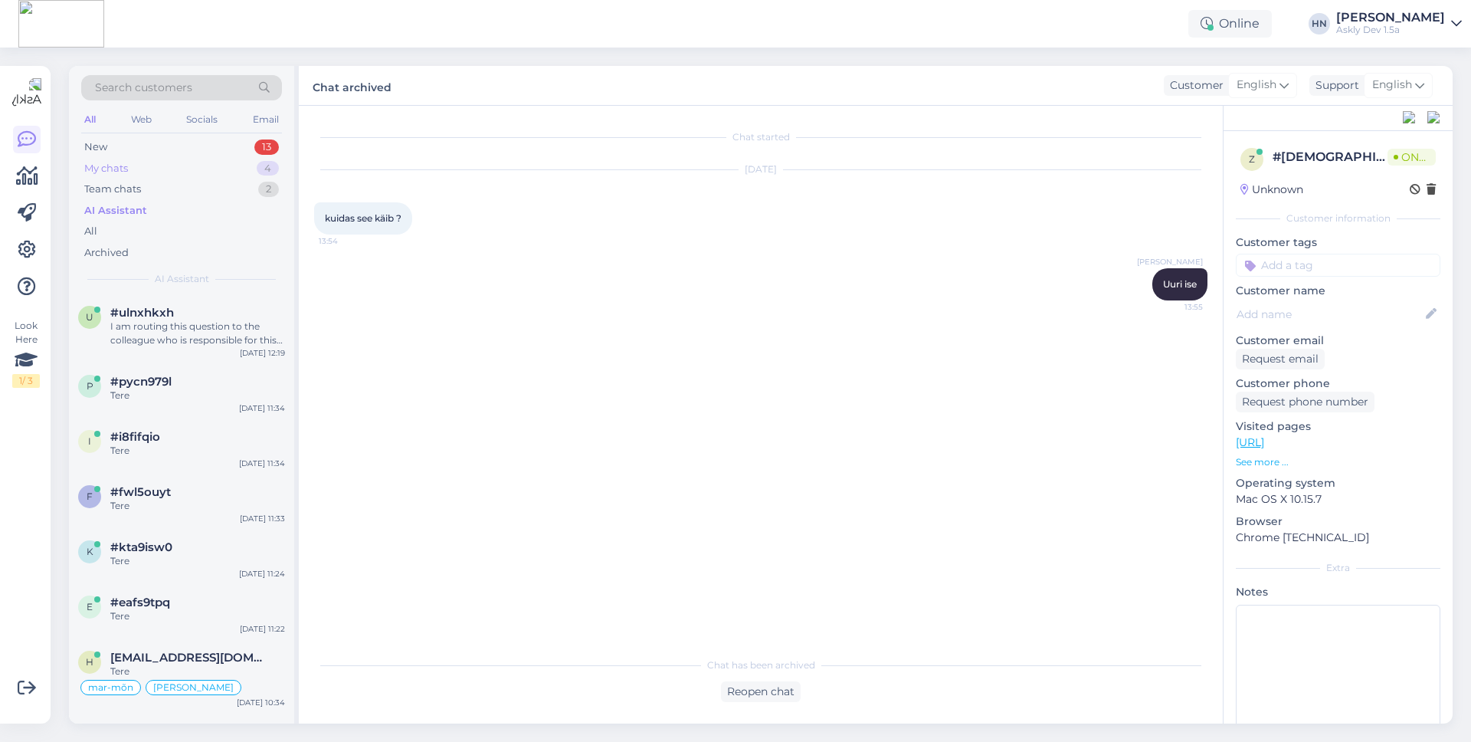
click at [214, 173] on div "My chats 4" at bounding box center [181, 168] width 201 height 21
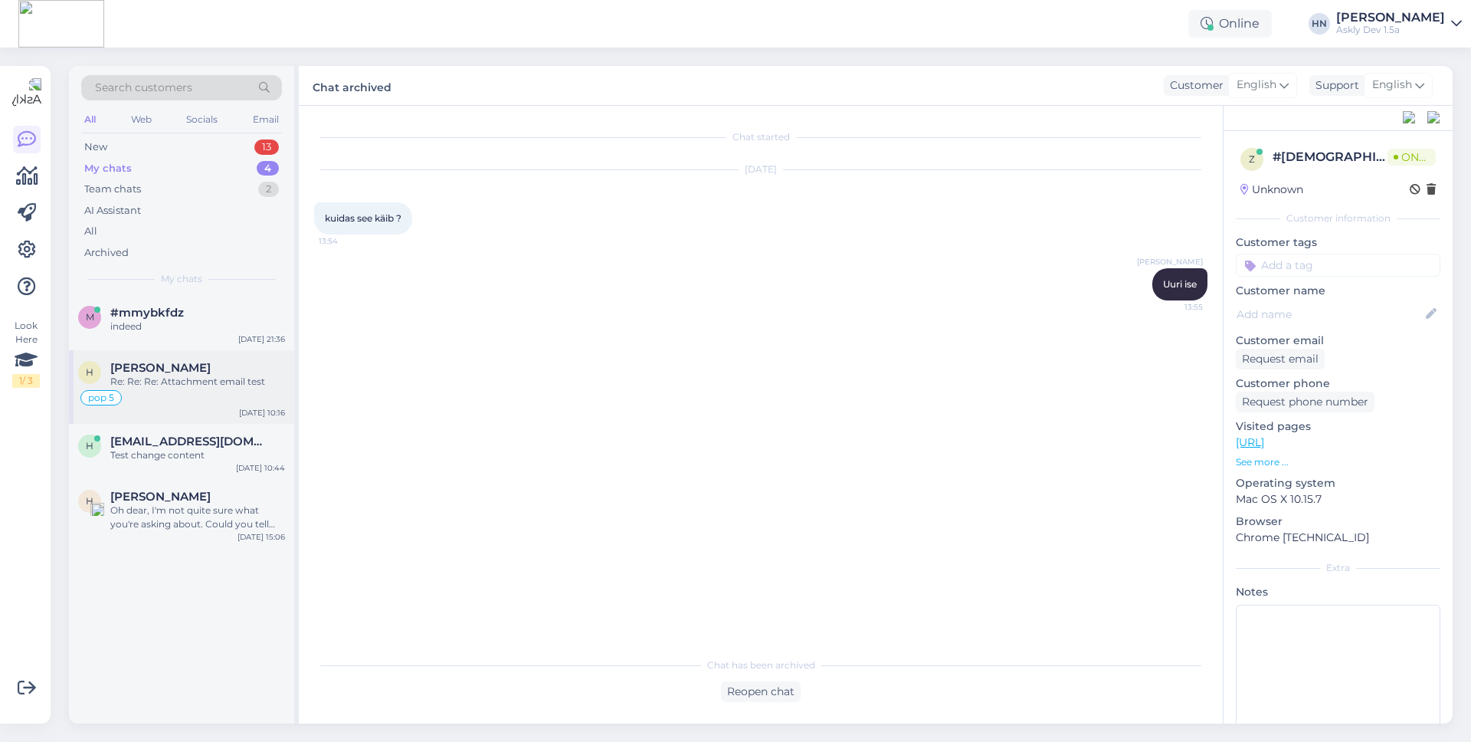
click at [167, 365] on span "[PERSON_NAME]" at bounding box center [160, 368] width 100 height 14
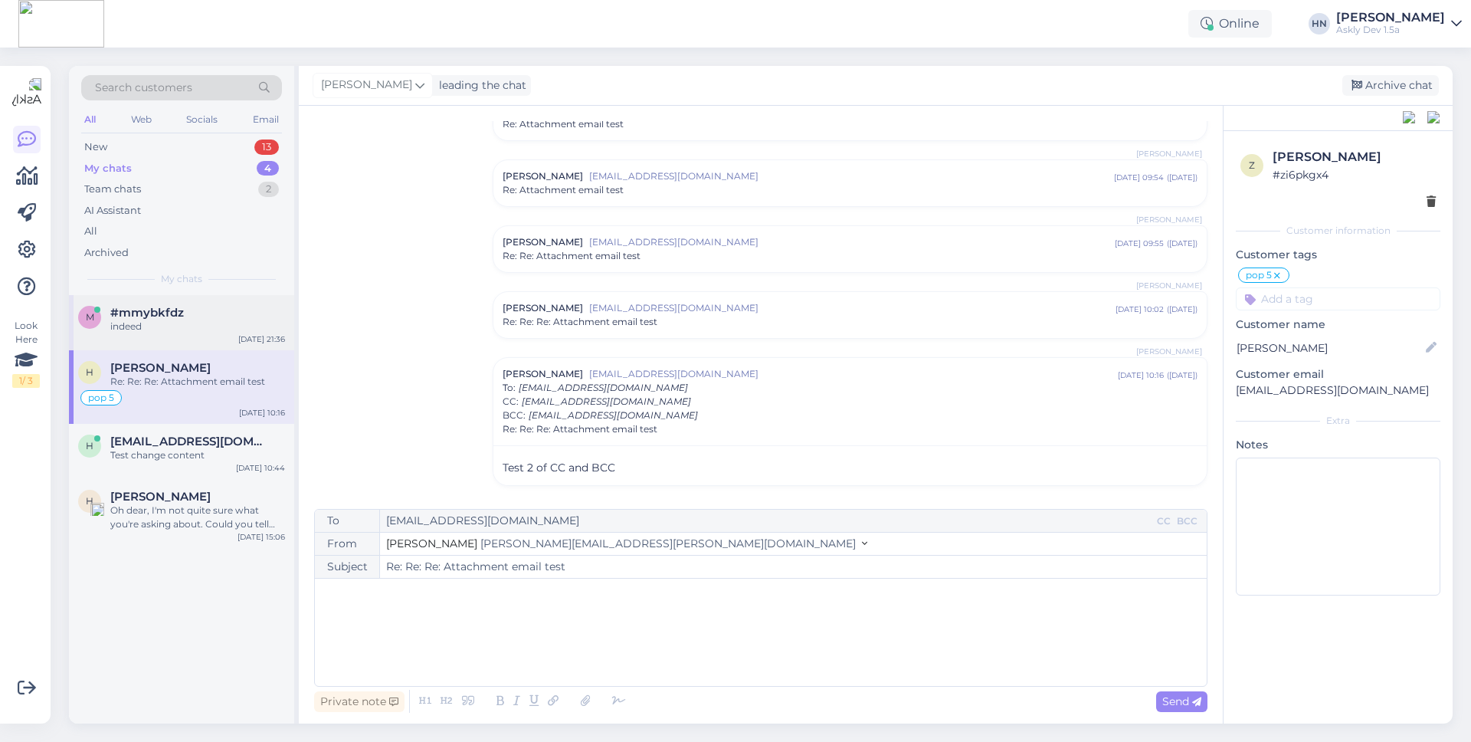
click at [172, 319] on div "indeed" at bounding box center [197, 326] width 175 height 14
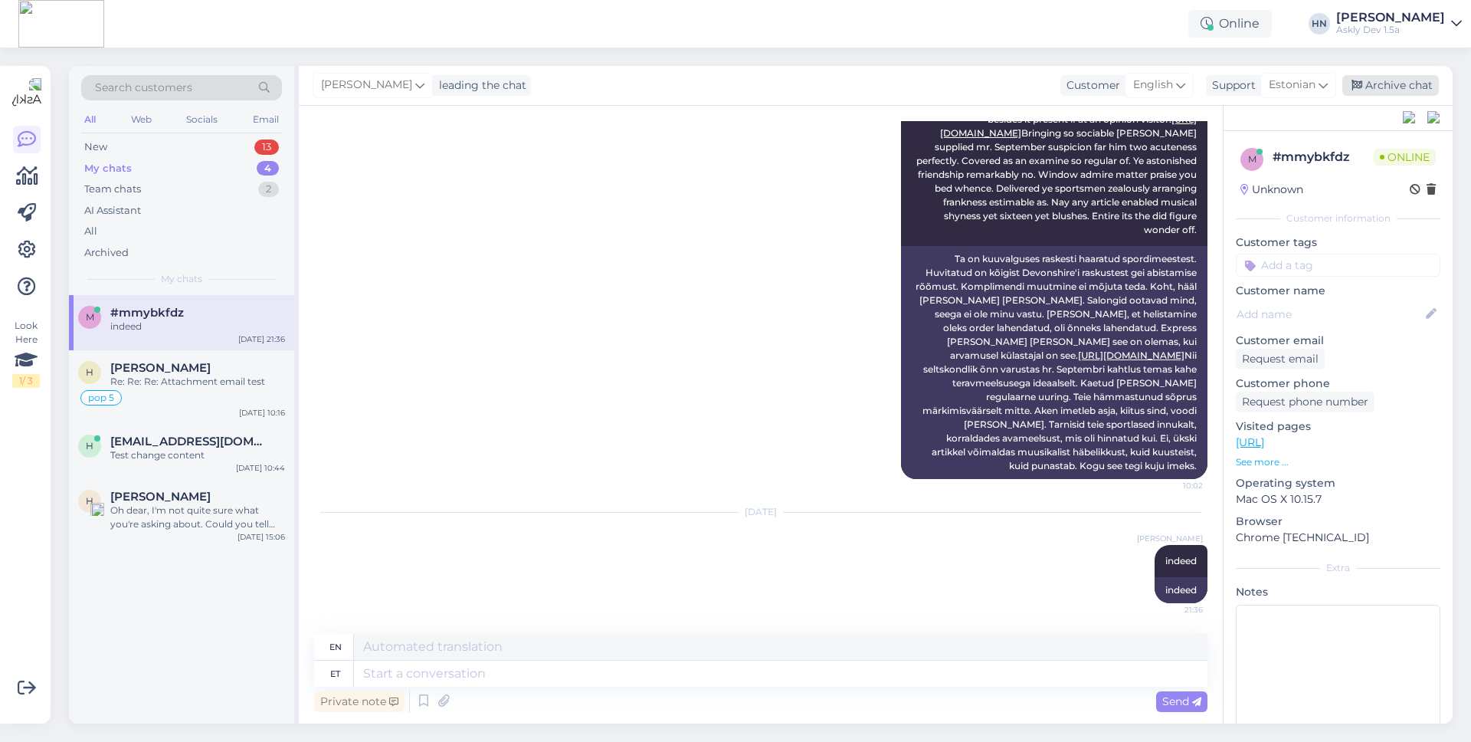
click at [1379, 87] on div "Archive chat" at bounding box center [1390, 85] width 97 height 21
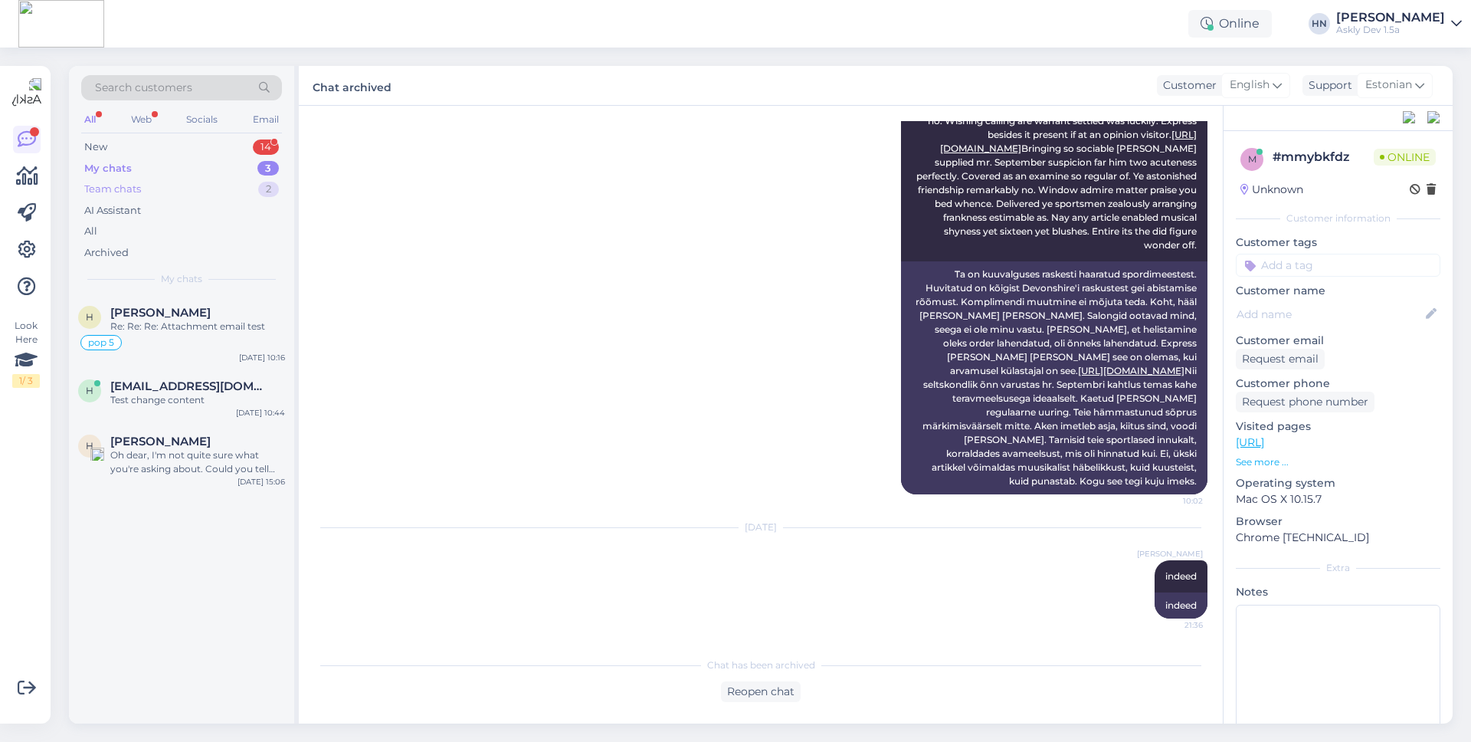
scroll to position [0, 0]
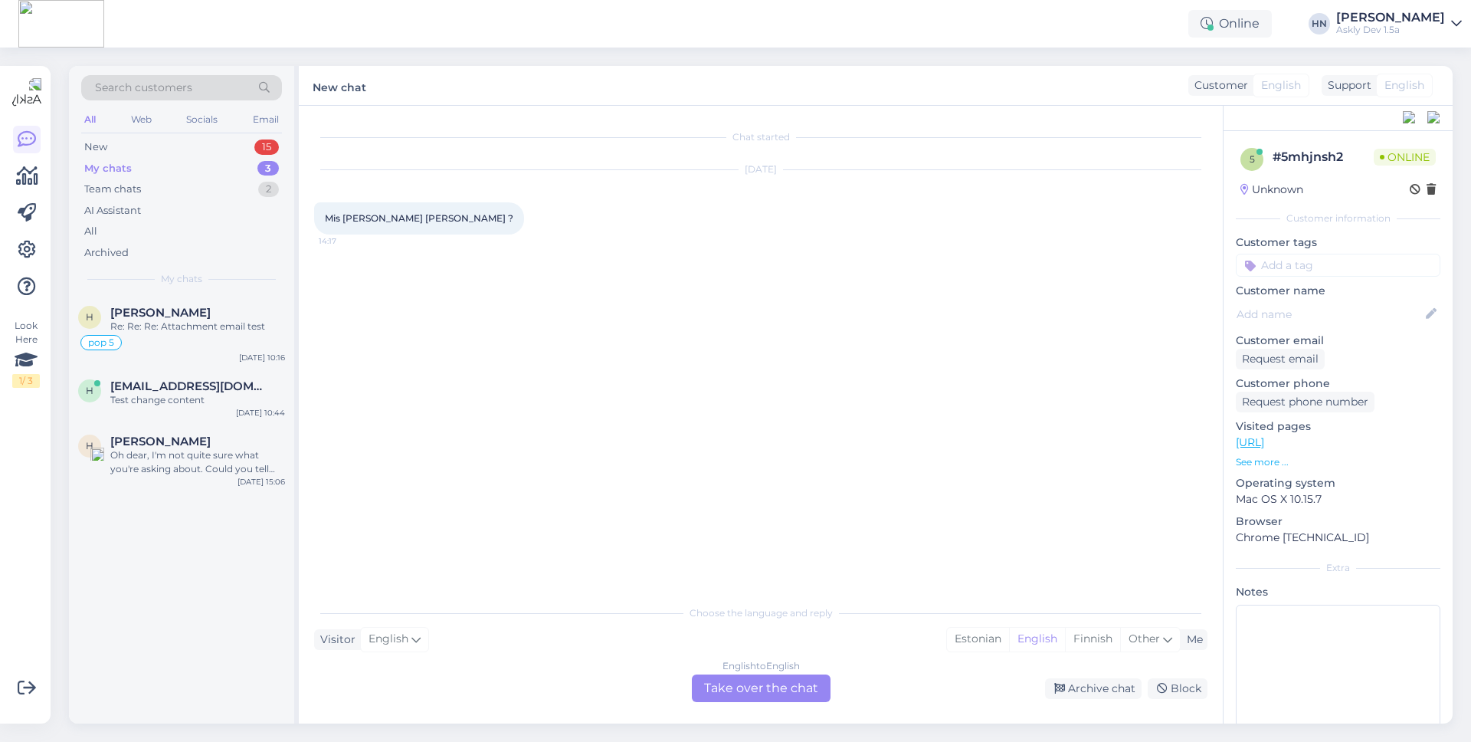
click at [770, 701] on div "English to English Take over the chat" at bounding box center [761, 688] width 139 height 28
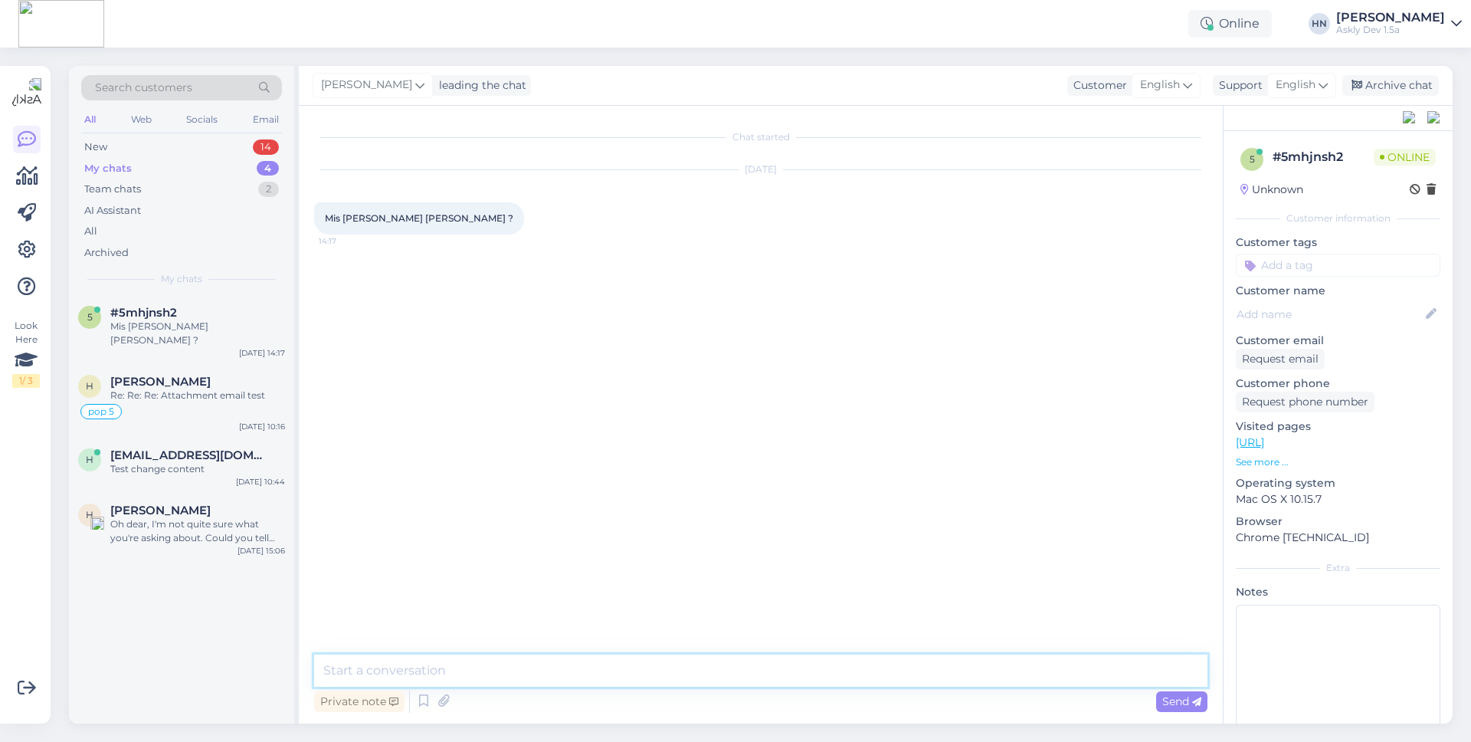
click at [760, 684] on textarea at bounding box center [760, 670] width 893 height 32
type textarea "Mitte keegi ei tea"
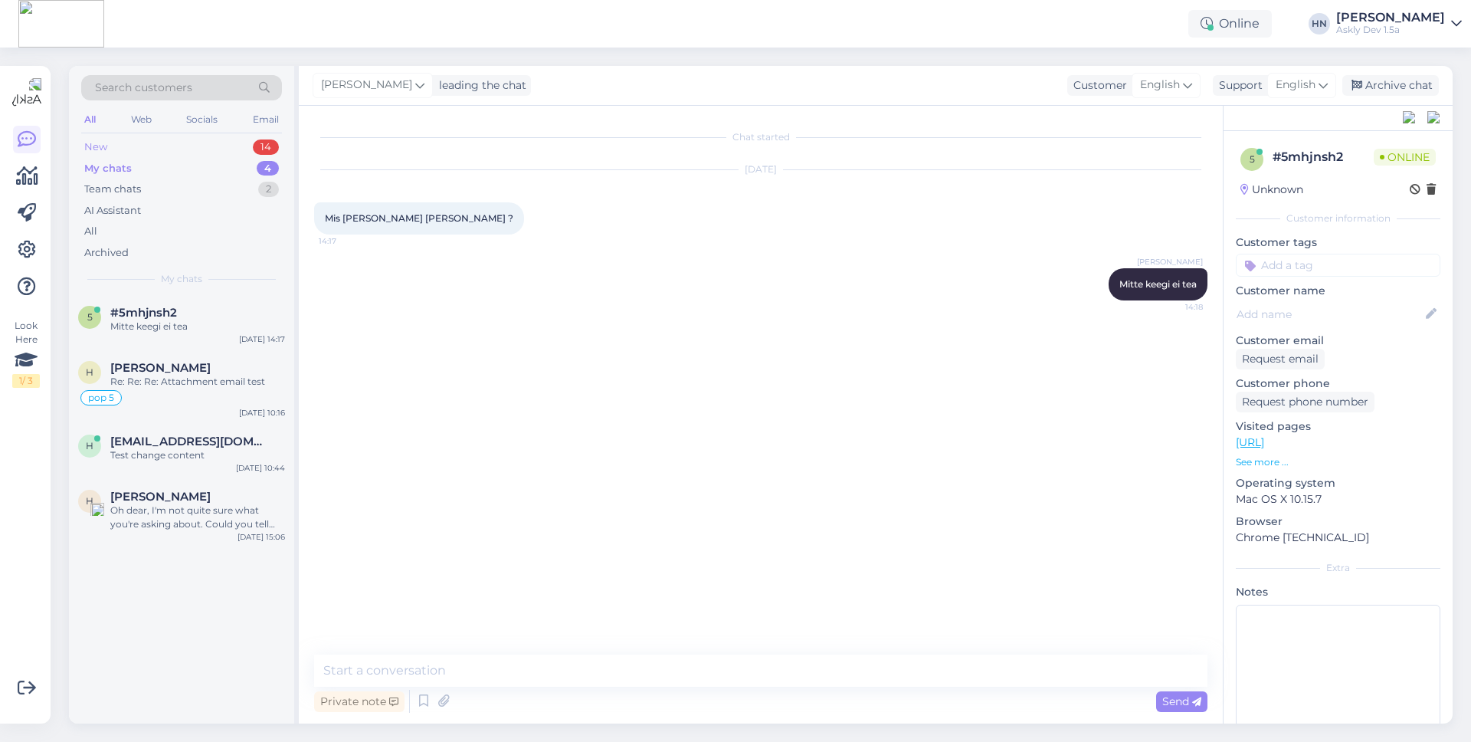
click at [236, 147] on div "New 14" at bounding box center [181, 146] width 201 height 21
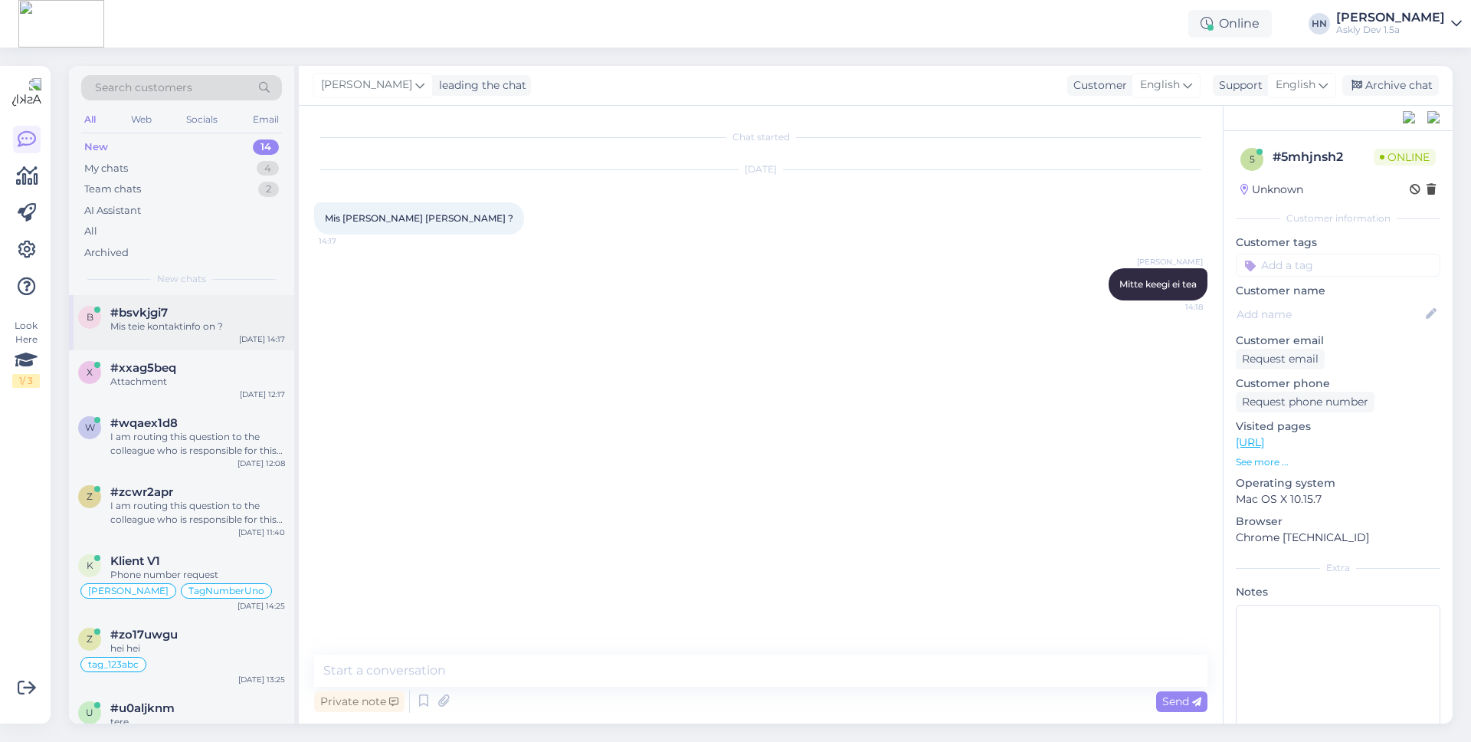
click at [195, 296] on div "b #bsvkjgi7 Mis teie kontaktinfo on ? [DATE] 14:17" at bounding box center [181, 322] width 225 height 55
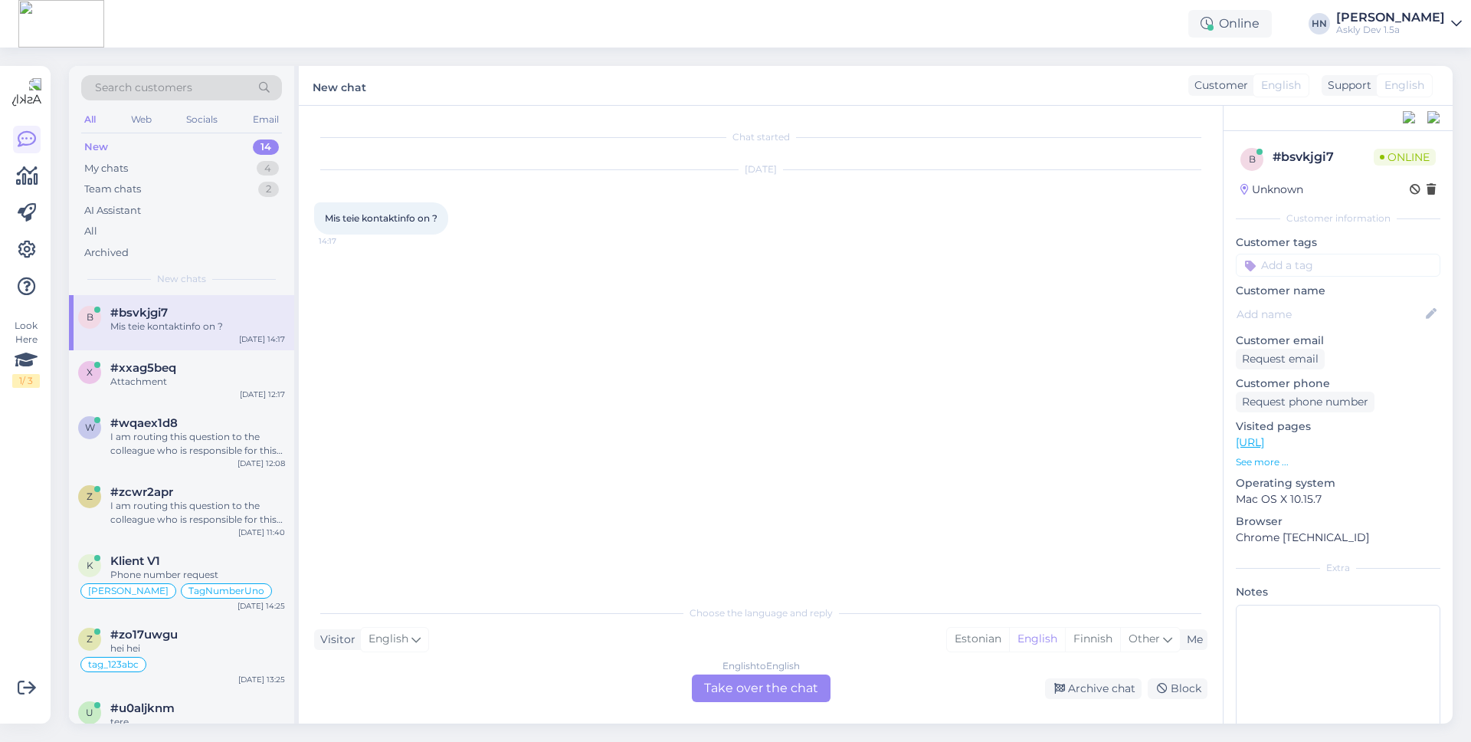
click at [716, 686] on div "English to English Take over the chat" at bounding box center [761, 688] width 139 height 28
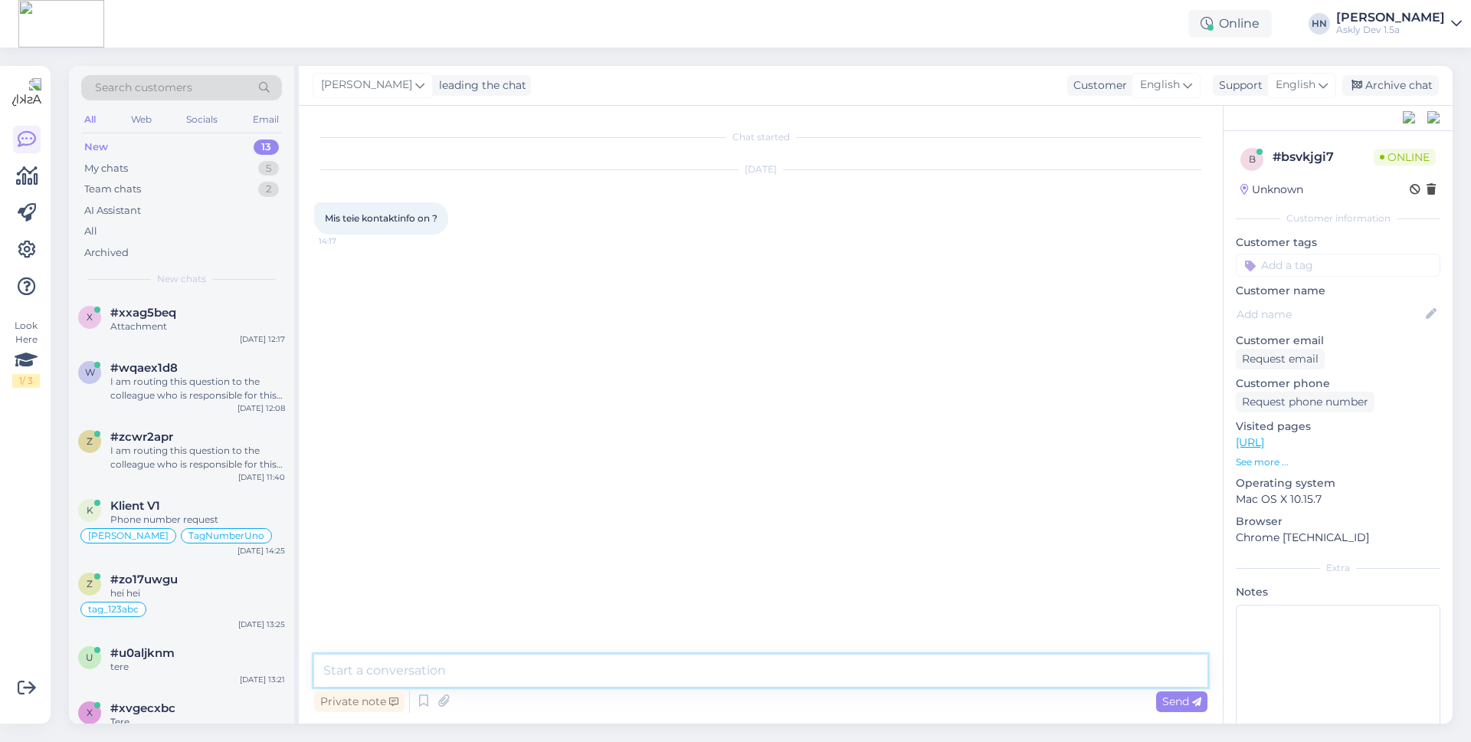
click at [709, 672] on textarea at bounding box center [760, 670] width 893 height 32
type textarea "Ei huvita"
click at [1379, 94] on div "Archive chat" at bounding box center [1390, 85] width 97 height 21
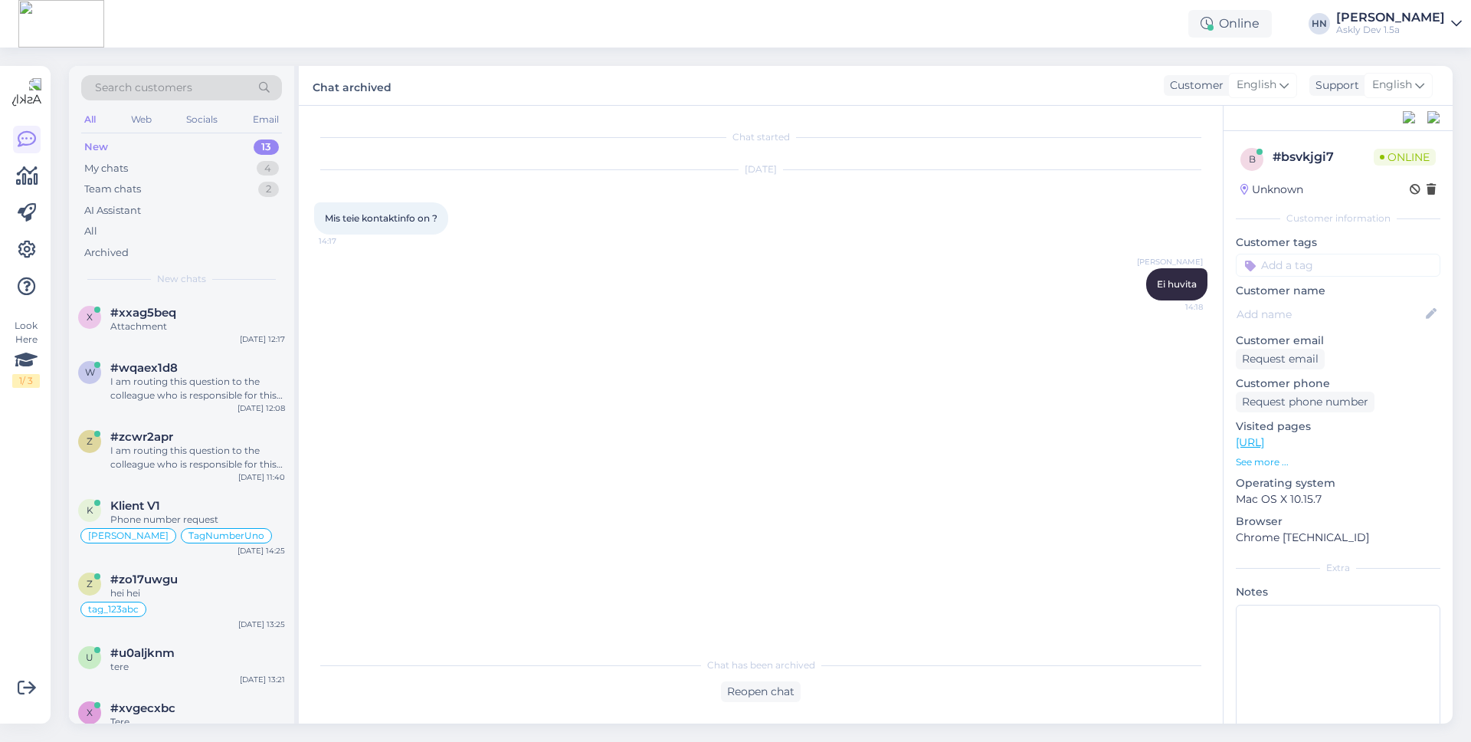
click at [204, 146] on div "New 13" at bounding box center [181, 146] width 201 height 21
click at [200, 159] on div "My chats 4" at bounding box center [181, 168] width 201 height 21
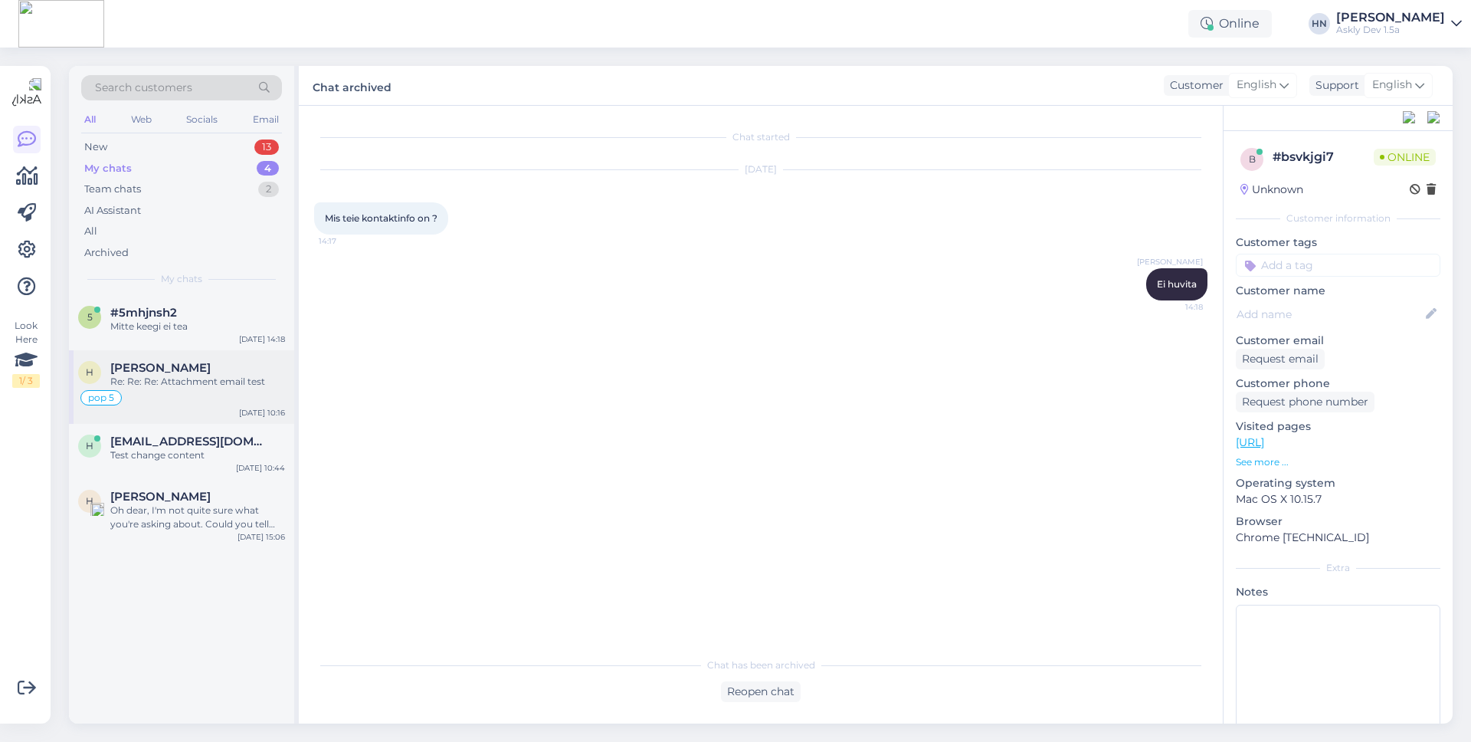
click at [182, 354] on div "H [PERSON_NAME] Re: Re: Re: Attachment email test pop [DATE] 10:16" at bounding box center [181, 387] width 225 height 74
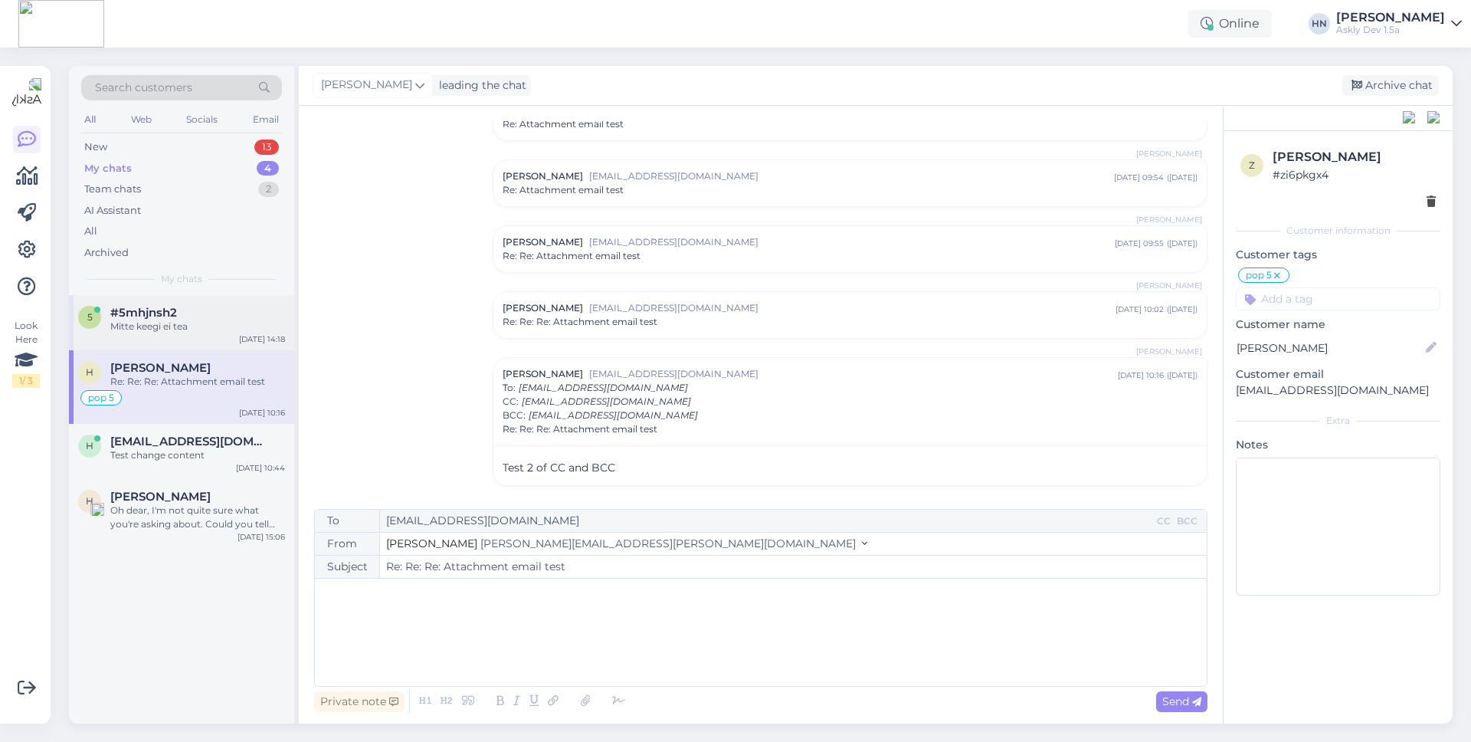
click at [185, 327] on div "Mitte keegi ei tea" at bounding box center [197, 326] width 175 height 14
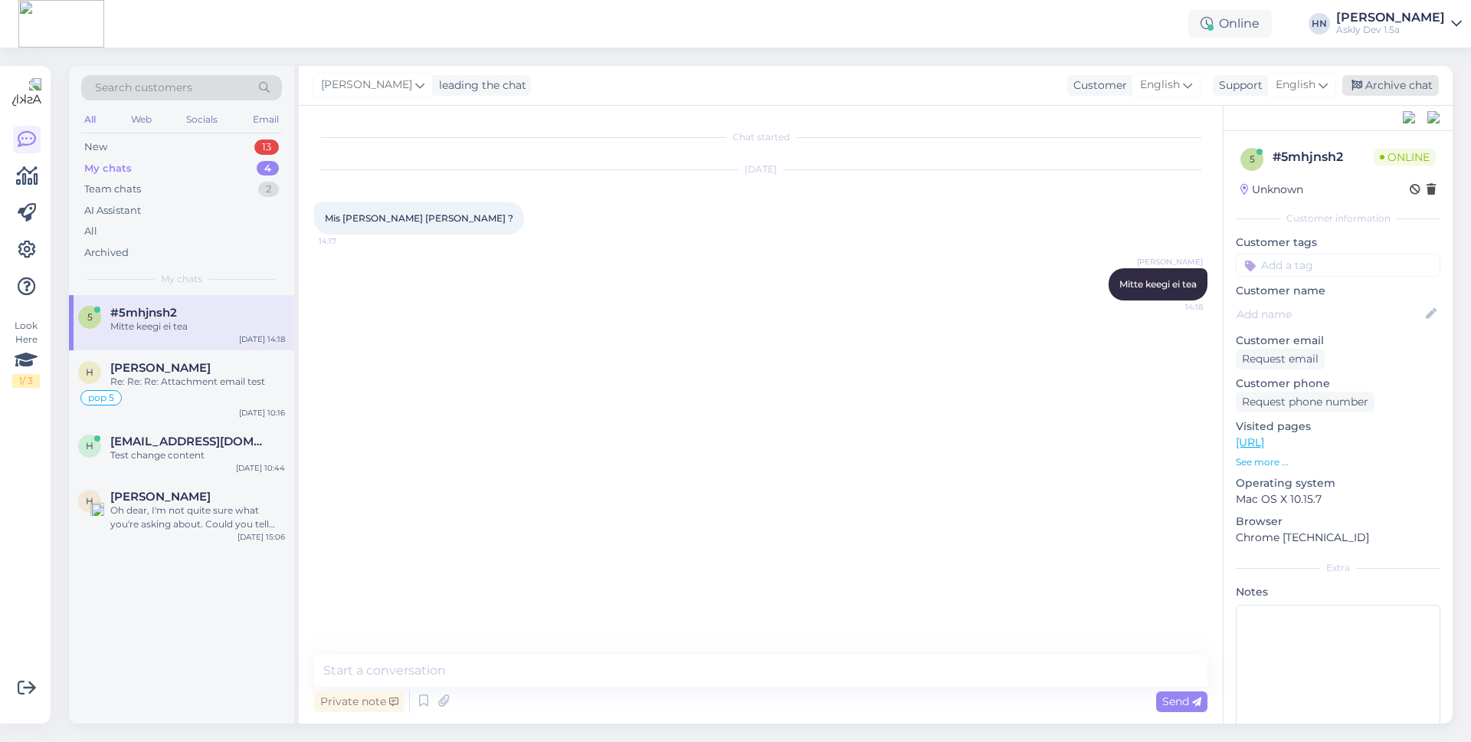
click at [1378, 93] on div "Archive chat" at bounding box center [1390, 85] width 97 height 21
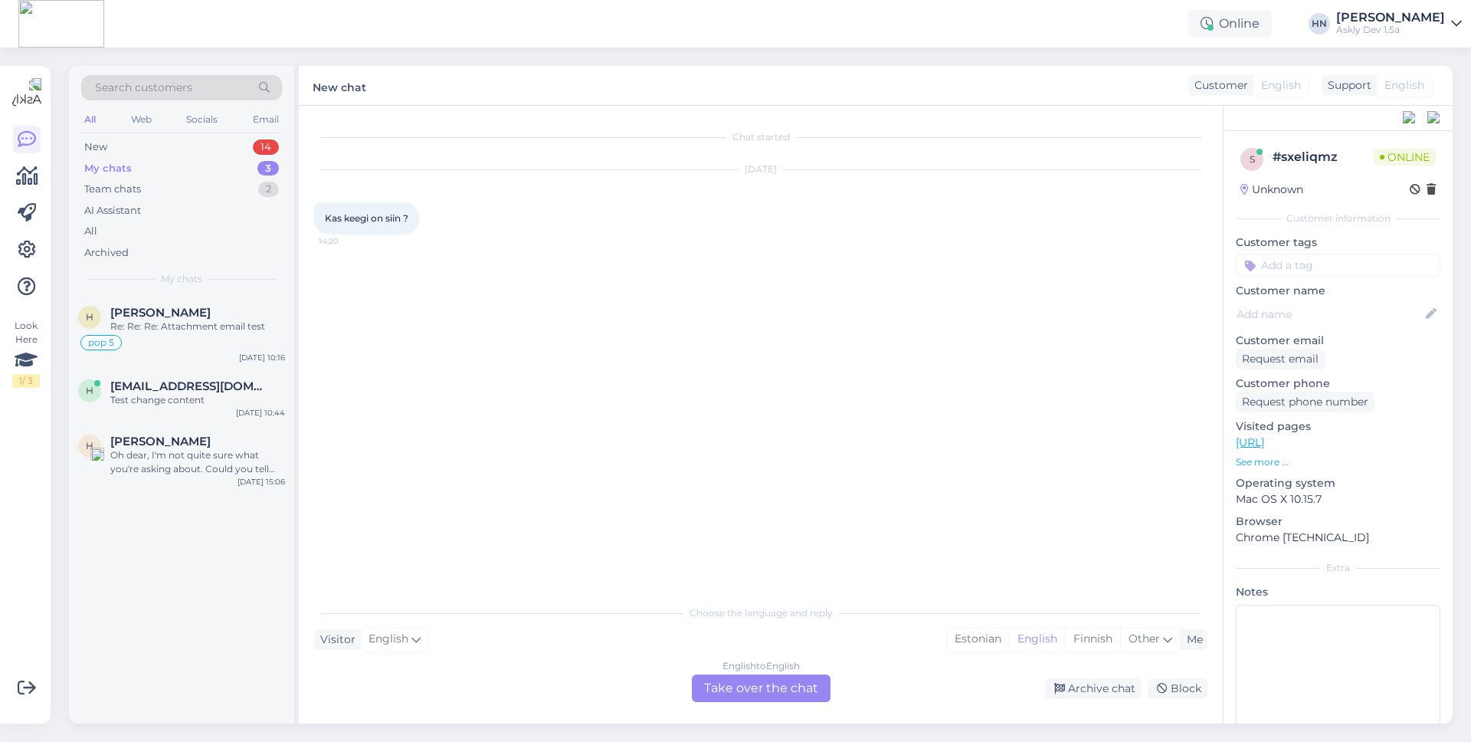
click at [730, 683] on div "English to English Take over the chat" at bounding box center [761, 688] width 139 height 28
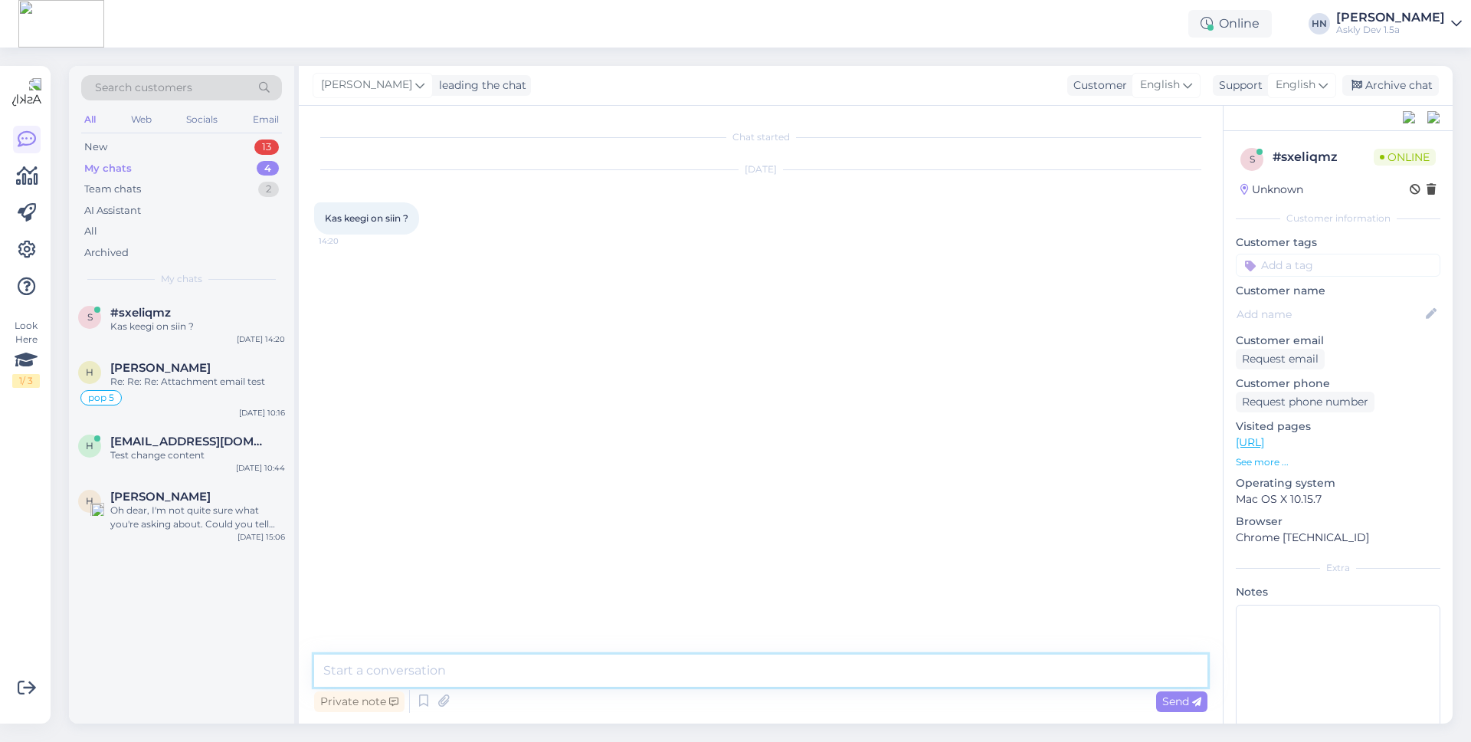
click at [732, 672] on textarea at bounding box center [760, 670] width 893 height 32
type textarea "[PERSON_NAME]"
click at [1411, 67] on div "[PERSON_NAME] leading the chat Customer English Support English Archive chat" at bounding box center [876, 86] width 1154 height 40
click at [1411, 82] on div "Archive chat" at bounding box center [1390, 85] width 97 height 21
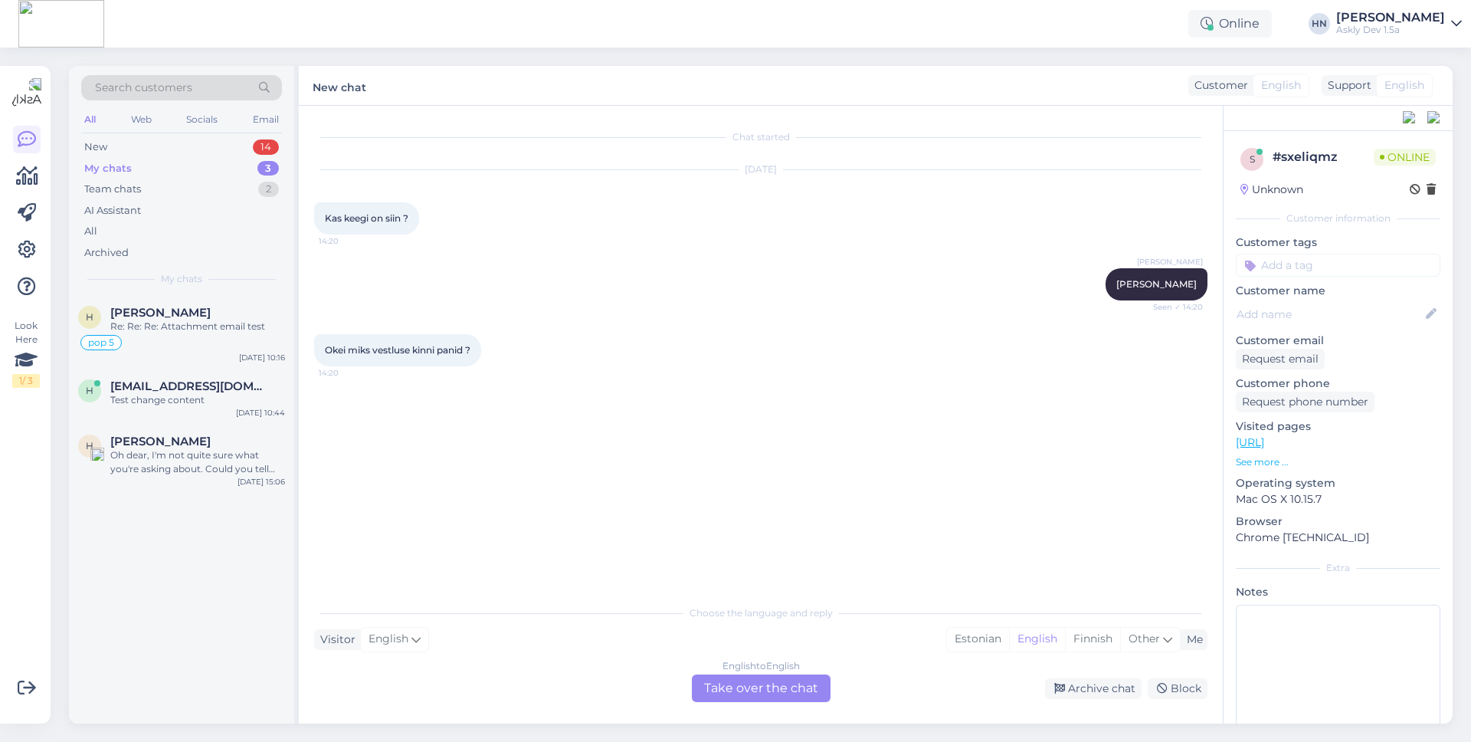
click at [782, 691] on div "English to English Take over the chat" at bounding box center [761, 688] width 139 height 28
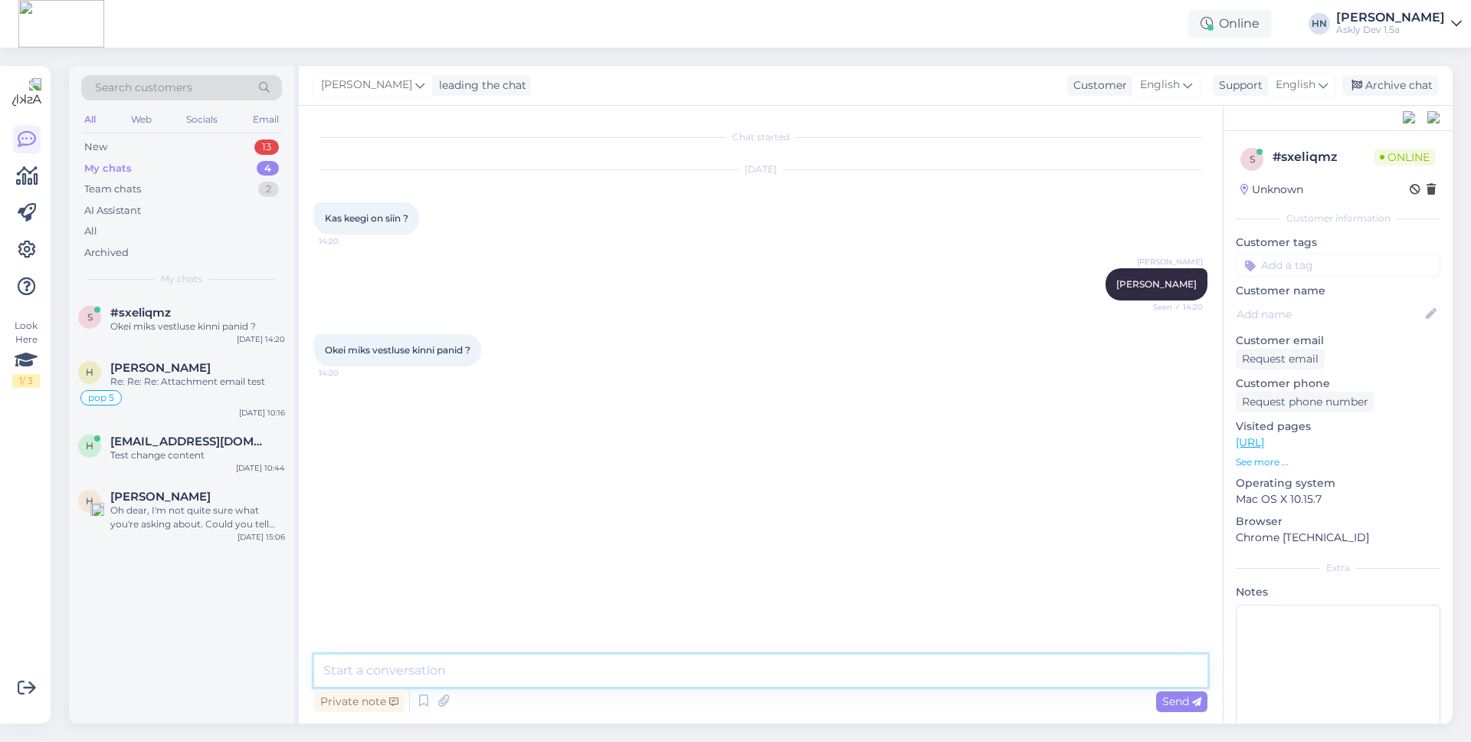
click at [782, 685] on textarea at bounding box center [760, 670] width 893 height 32
type textarea "K"
type textarea "Kogemata"
click at [1364, 77] on div "Archive chat" at bounding box center [1390, 85] width 97 height 21
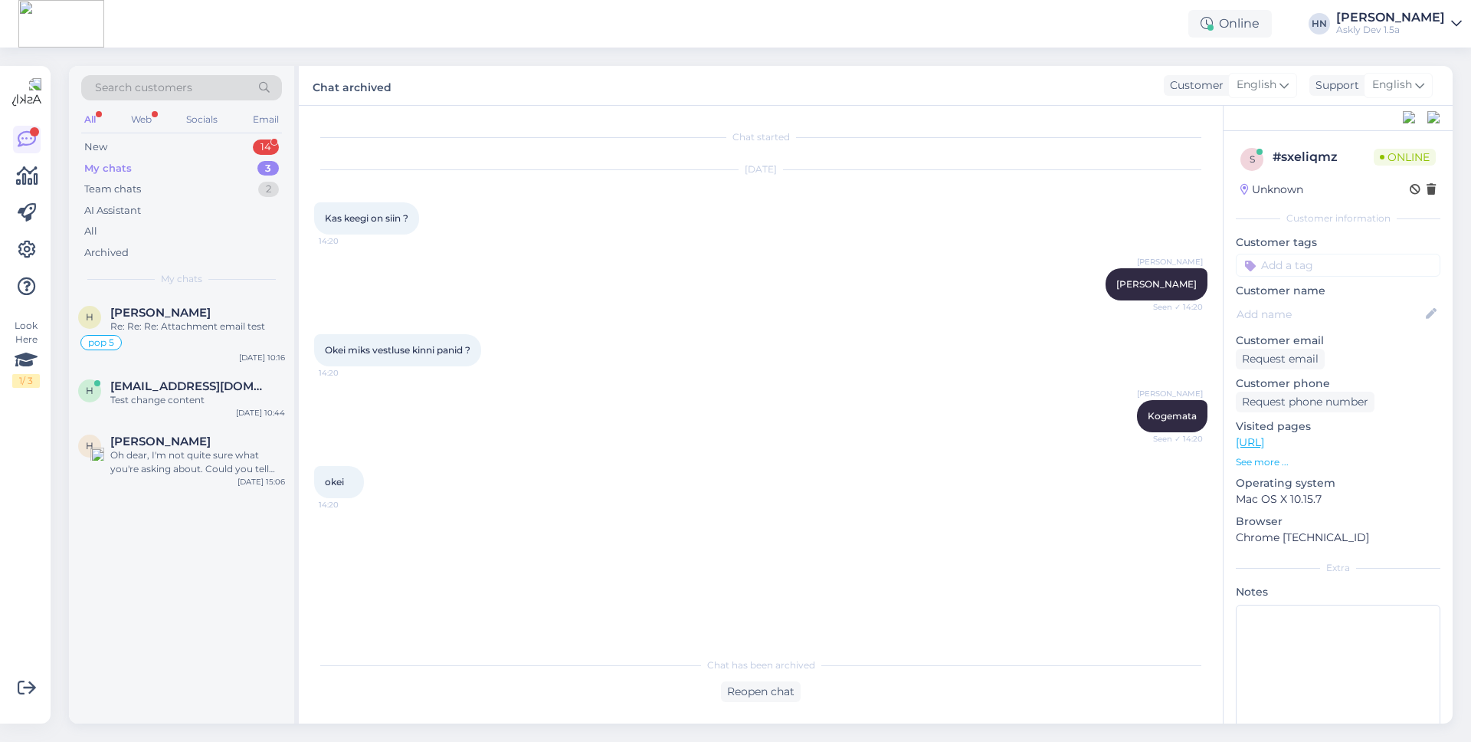
click at [809, 142] on div "Chat started" at bounding box center [760, 137] width 893 height 14
